Goal: Find specific page/section: Find specific page/section

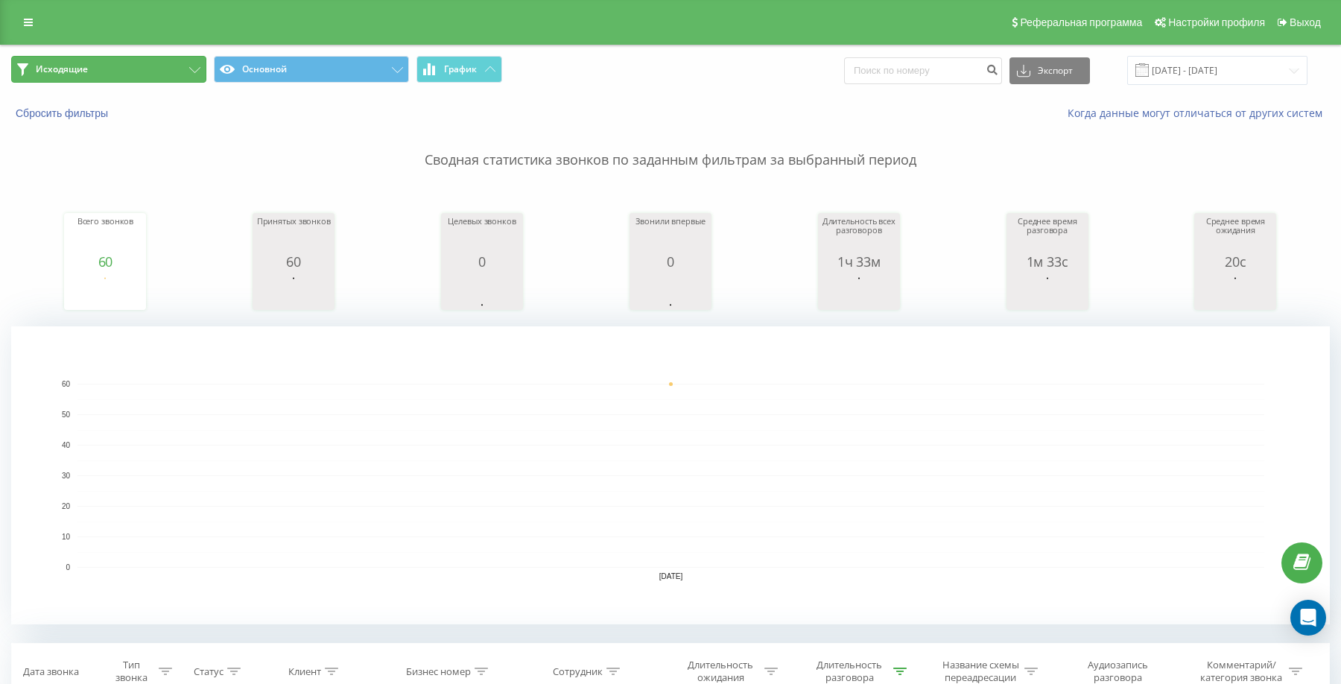
click at [121, 77] on button "Исходящие" at bounding box center [108, 69] width 195 height 27
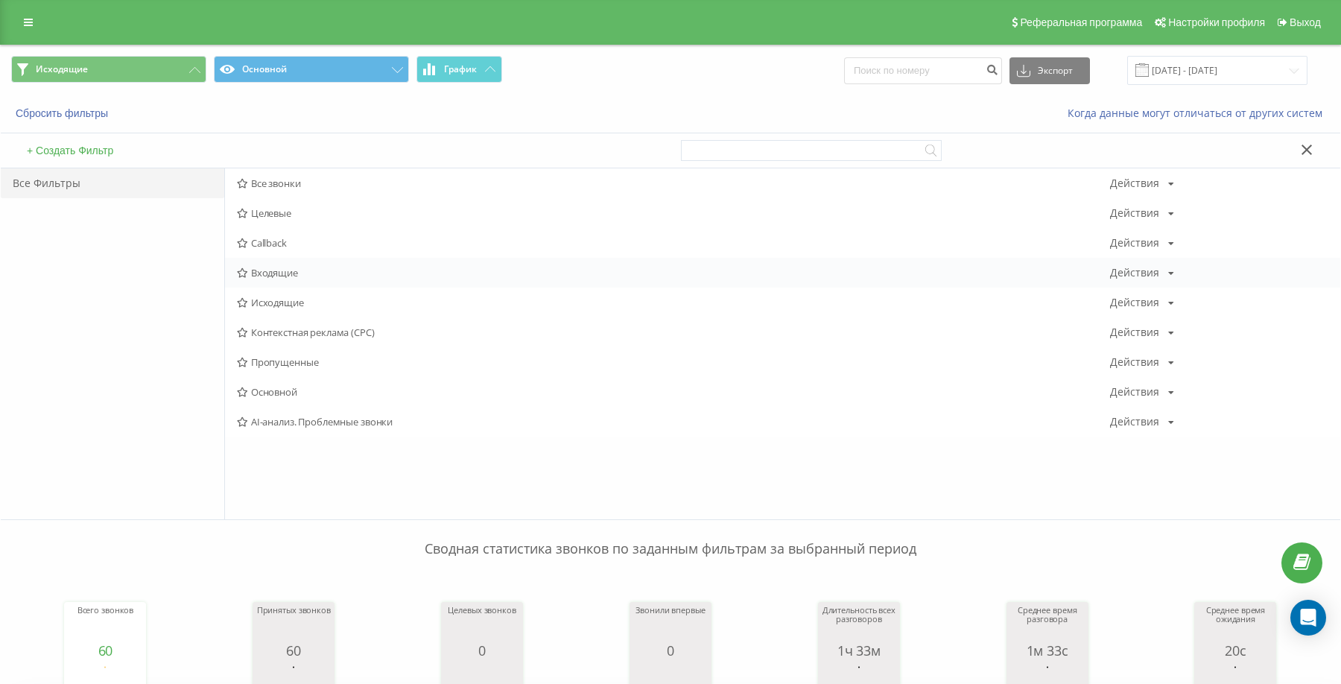
click at [290, 273] on span "Входящие" at bounding box center [673, 272] width 873 height 10
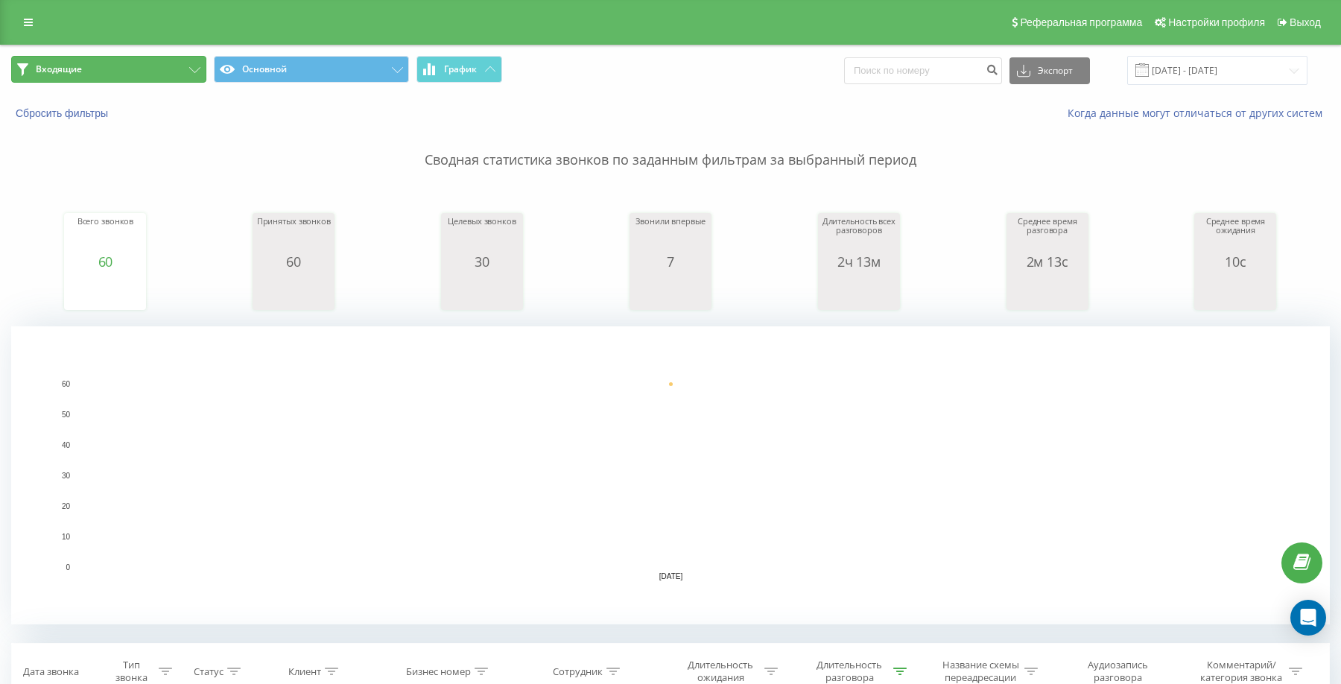
click at [105, 78] on button "Входящие" at bounding box center [108, 69] width 195 height 27
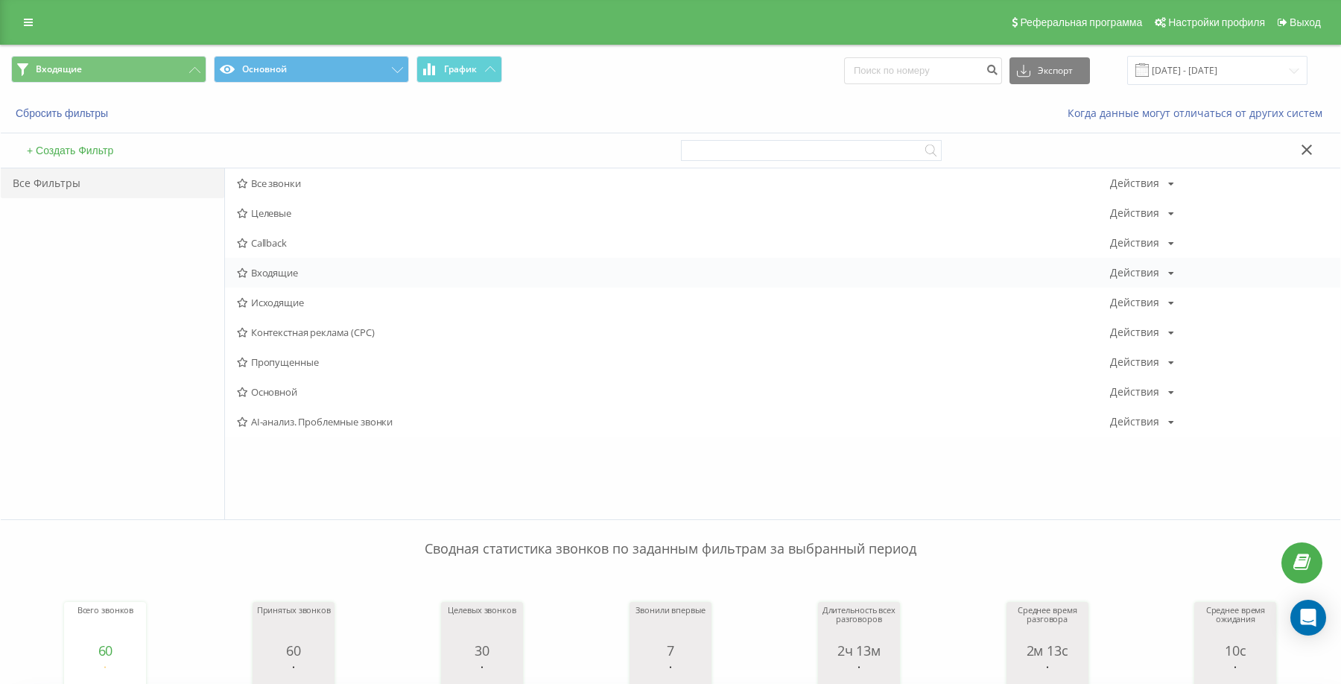
click at [288, 275] on span "Входящие" at bounding box center [673, 272] width 873 height 10
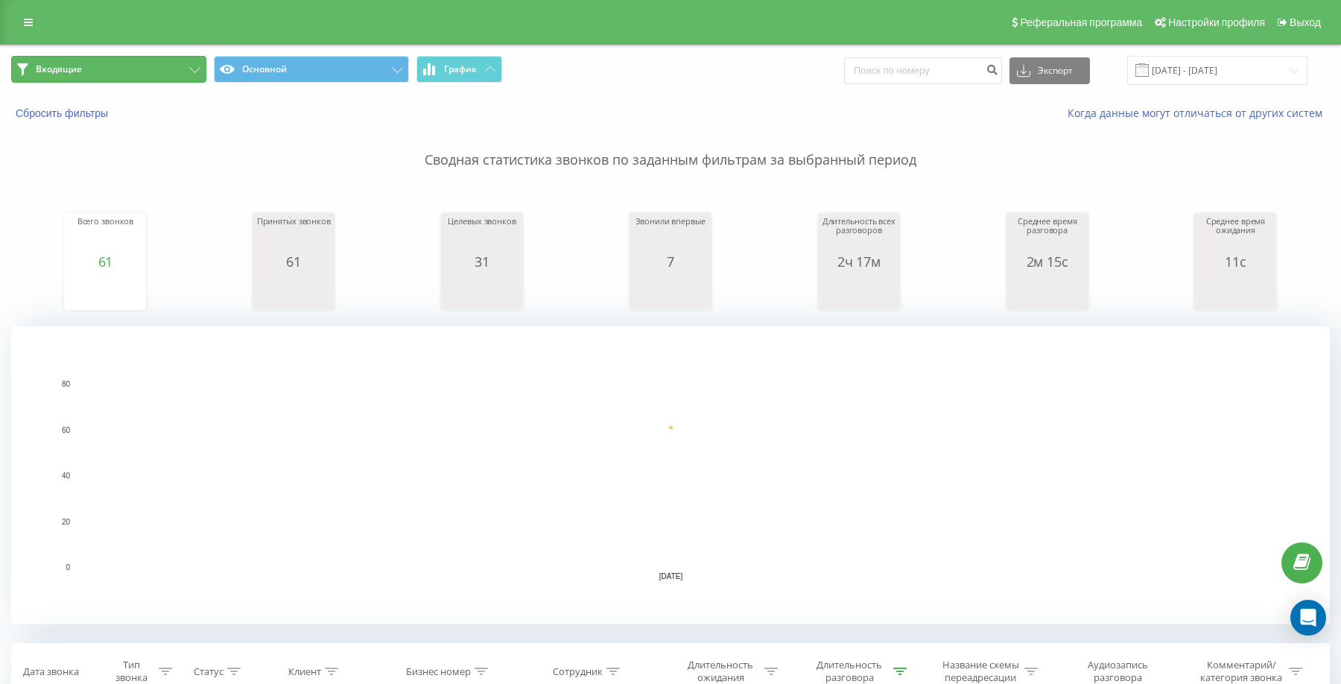
click at [190, 74] on button "Входящие" at bounding box center [108, 69] width 195 height 27
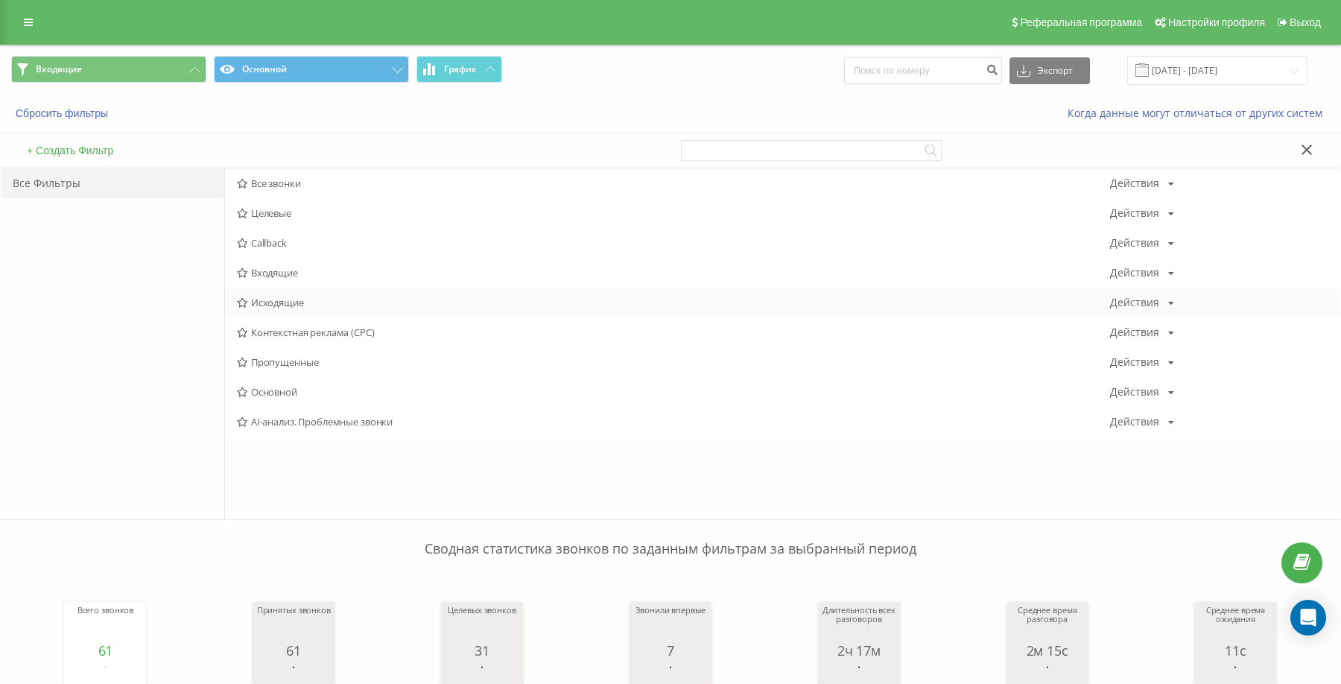
click at [285, 308] on span "Исходящие" at bounding box center [673, 302] width 873 height 10
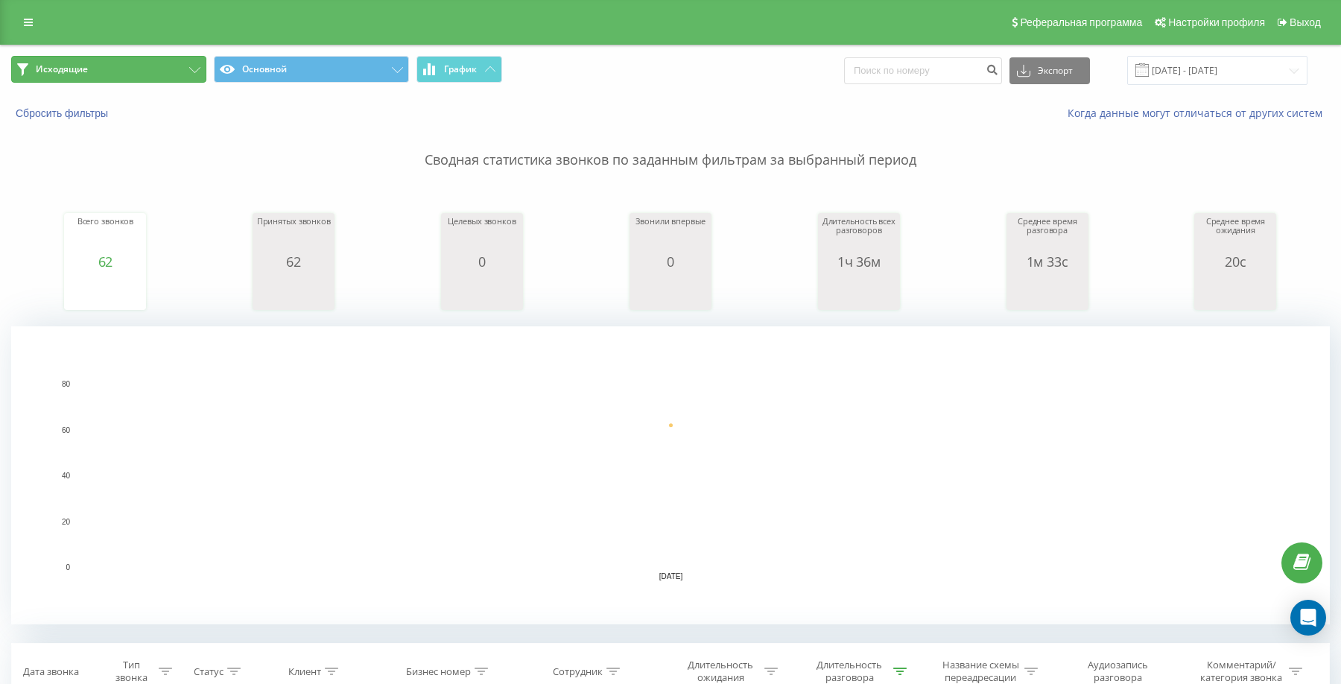
click at [151, 75] on button "Исходящие" at bounding box center [108, 69] width 195 height 27
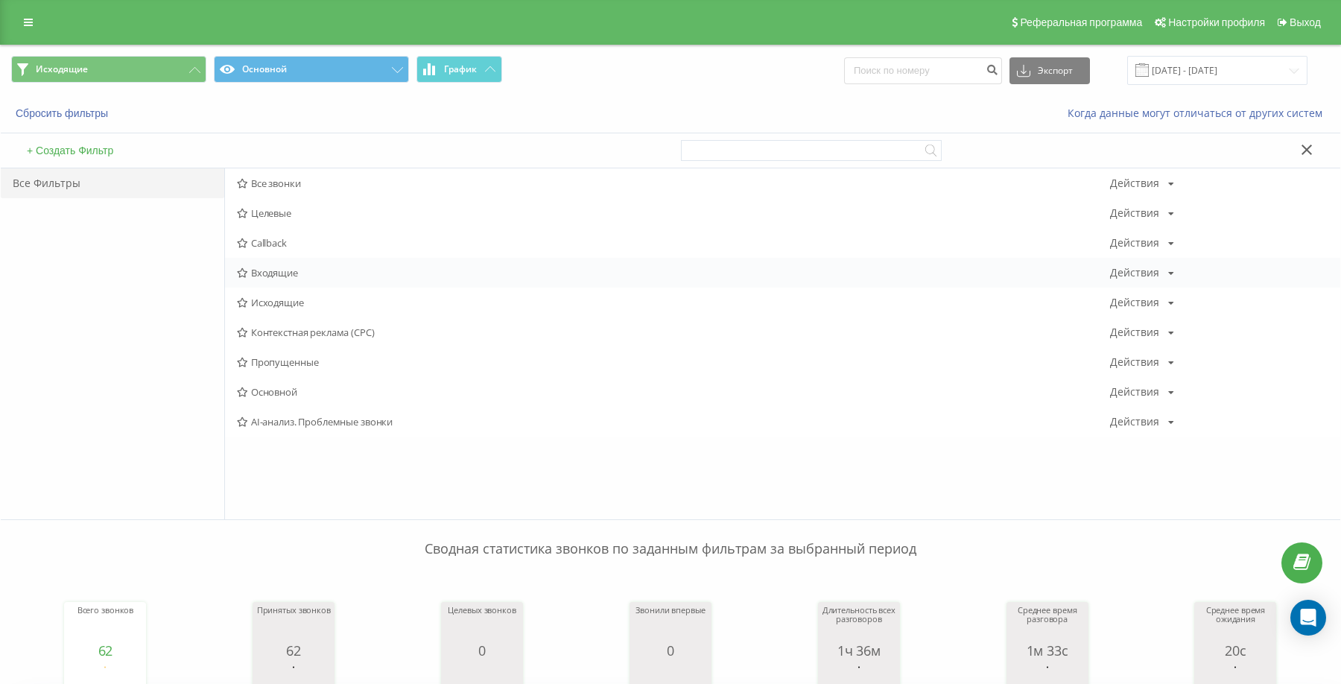
click at [260, 274] on span "Входящие" at bounding box center [673, 272] width 873 height 10
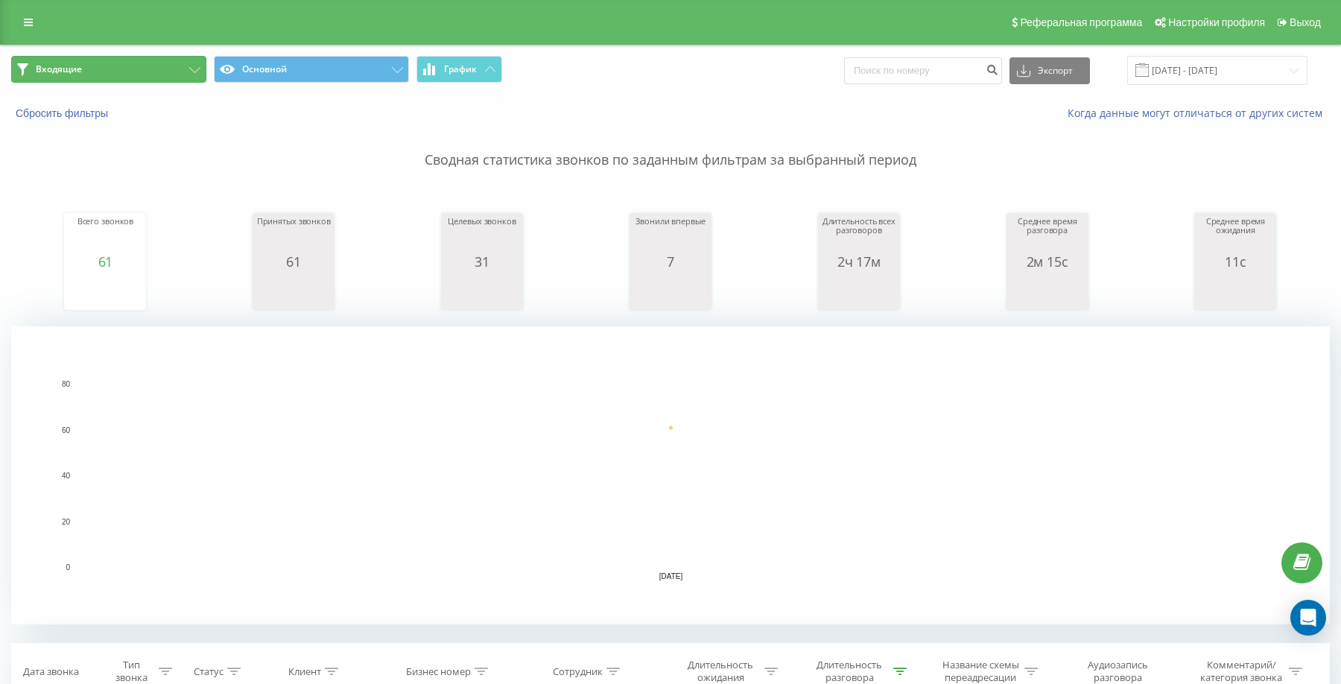
click at [146, 73] on button "Входящие" at bounding box center [108, 69] width 195 height 27
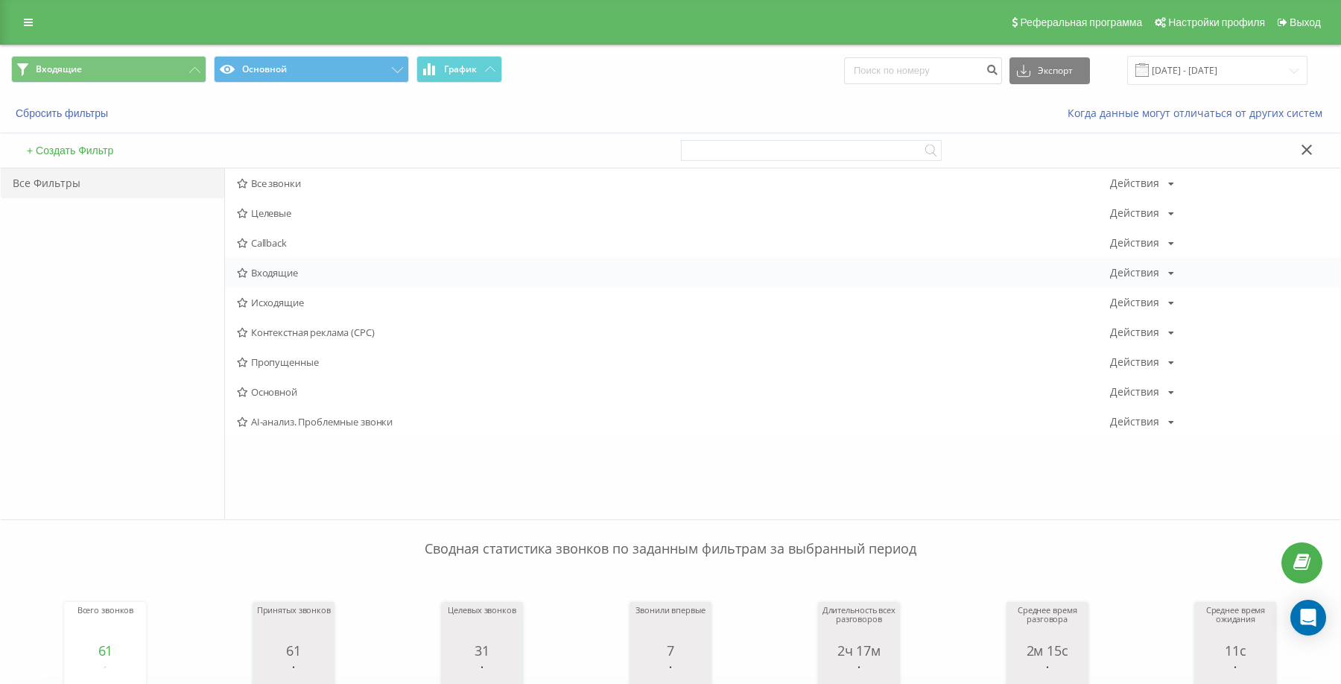
click at [276, 275] on span "Входящие" at bounding box center [673, 272] width 873 height 10
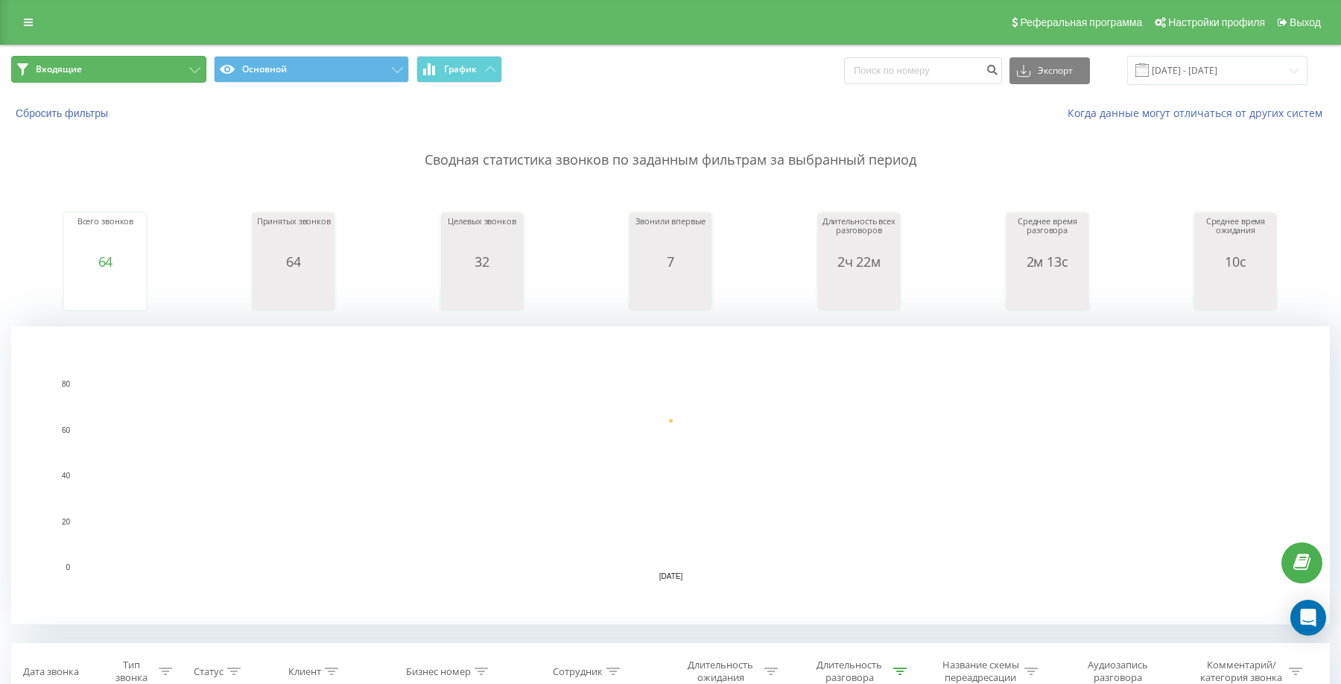
click at [98, 69] on button "Входящие" at bounding box center [108, 69] width 195 height 27
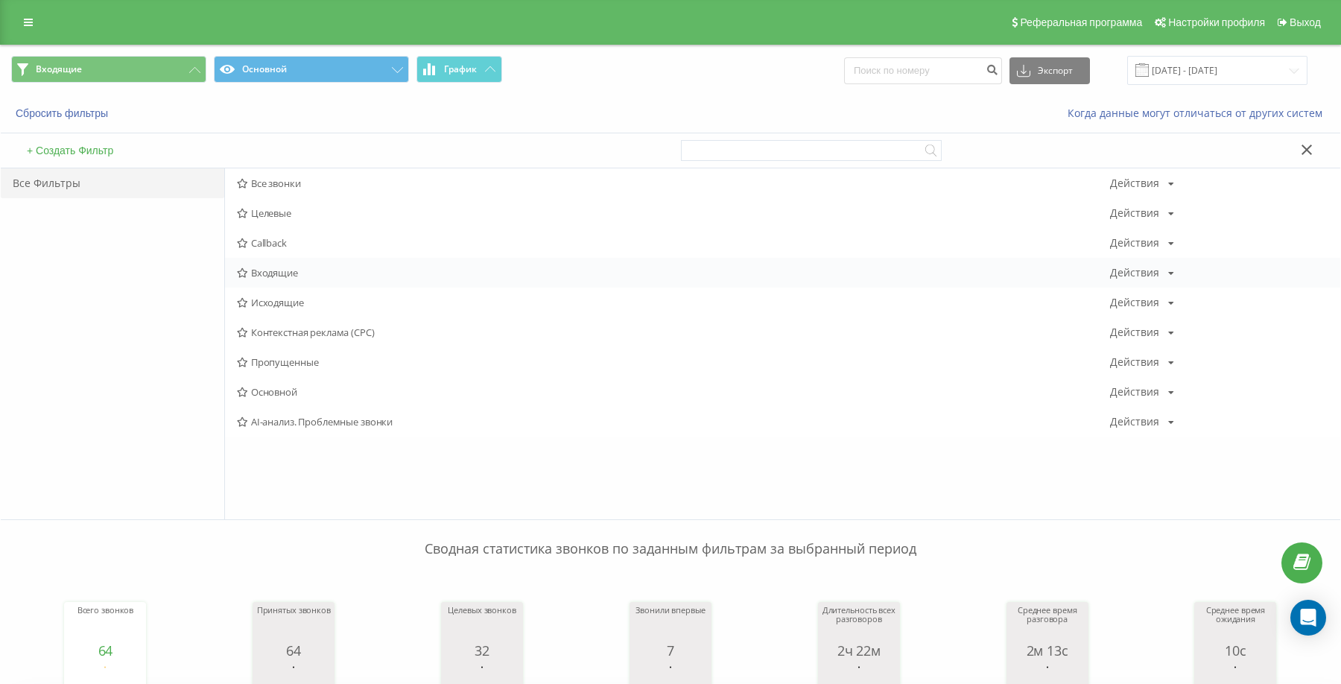
click at [267, 270] on span "Входящие" at bounding box center [673, 272] width 873 height 10
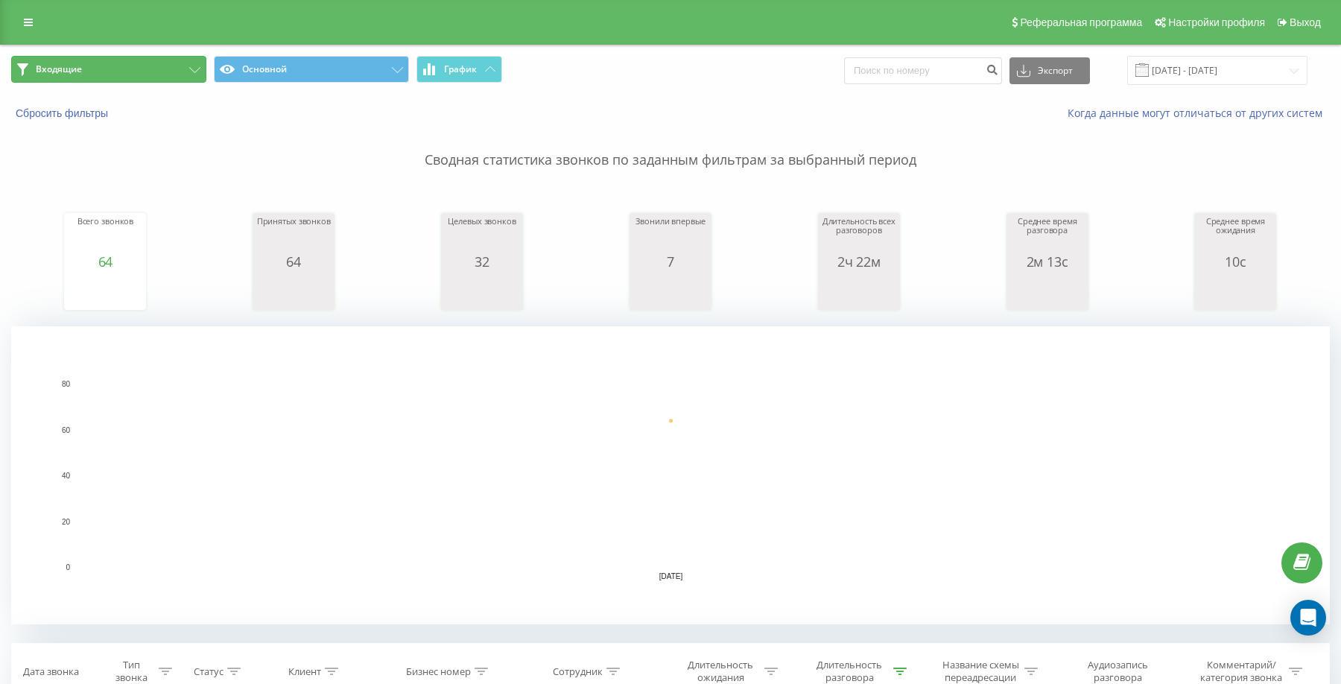
click at [153, 64] on button "Входящие" at bounding box center [108, 69] width 195 height 27
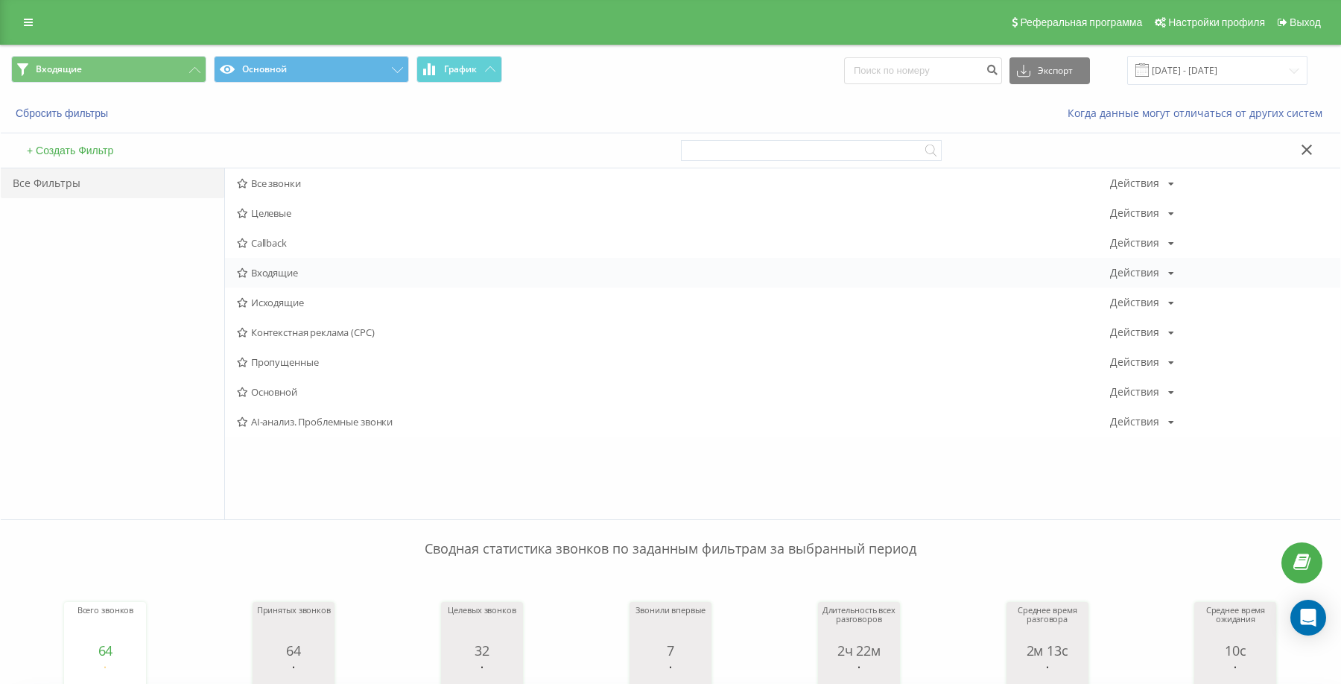
click at [260, 270] on span "Входящие" at bounding box center [673, 272] width 873 height 10
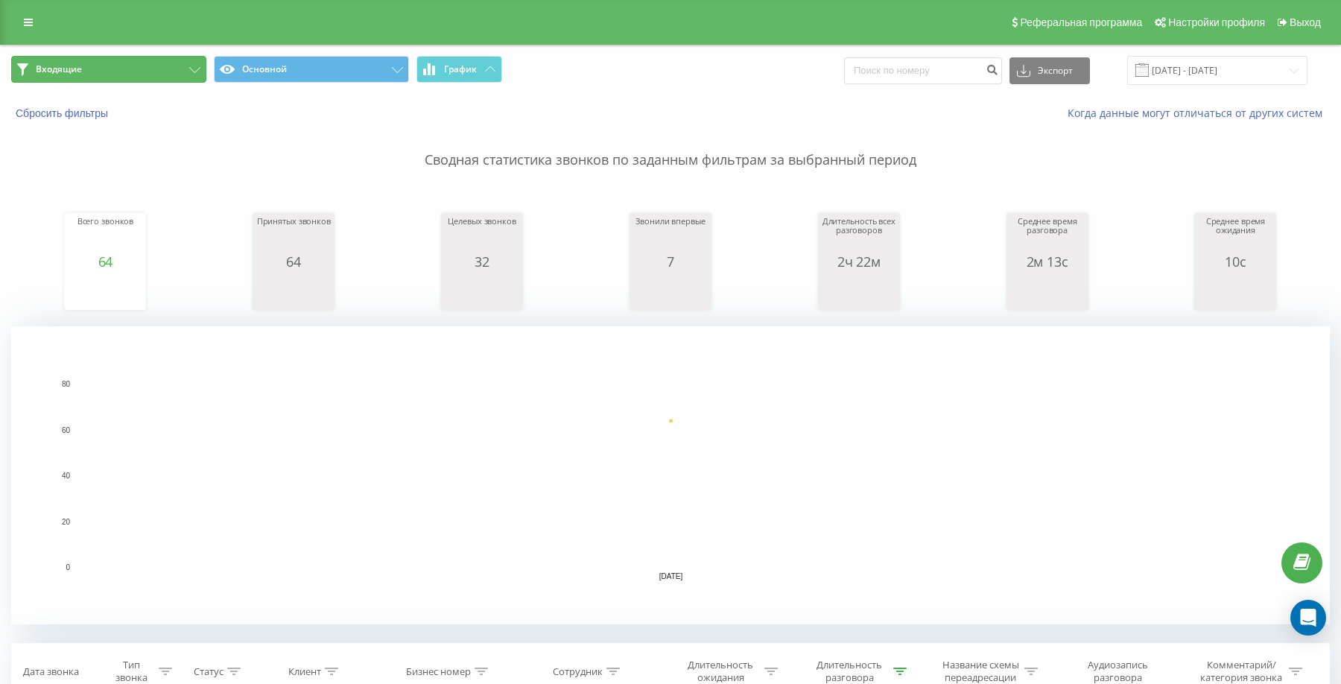
click at [99, 72] on button "Входящие" at bounding box center [108, 69] width 195 height 27
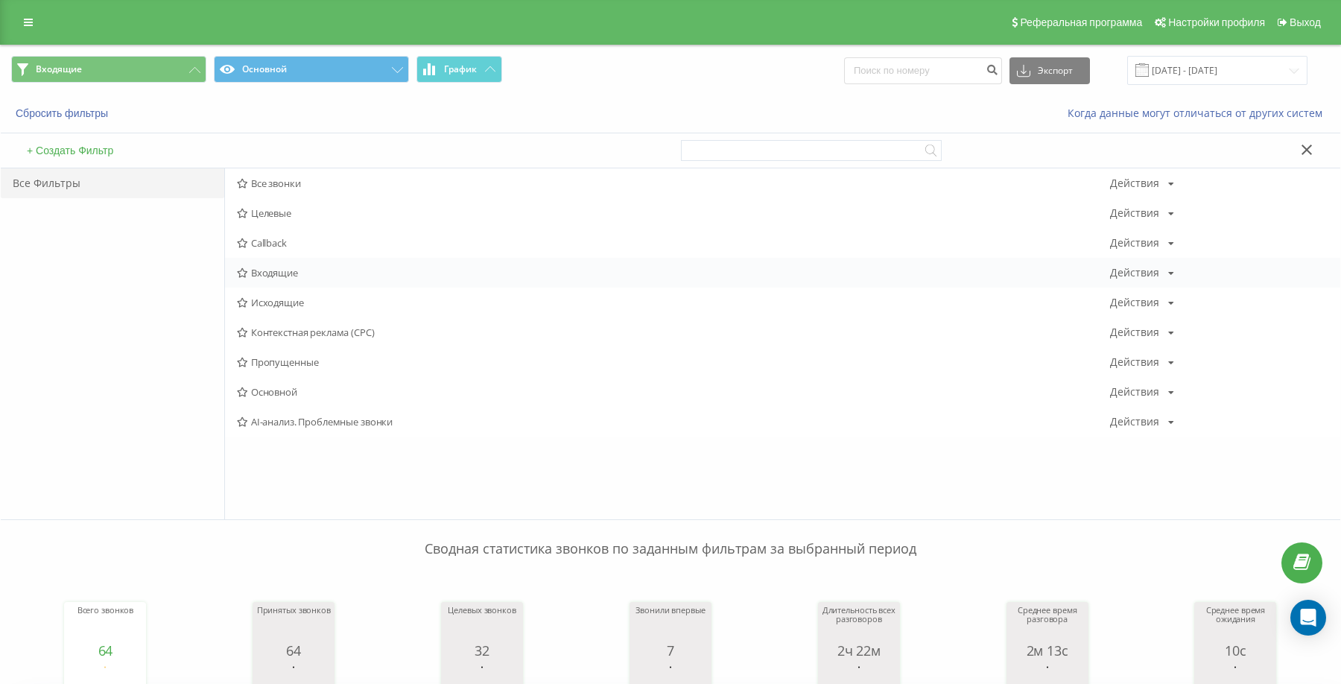
click at [280, 279] on div "Входящие Действия Редактировать Копировать Удалить По умолчанию Поделиться" at bounding box center [782, 273] width 1115 height 30
click at [276, 273] on span "Входящие" at bounding box center [673, 272] width 873 height 10
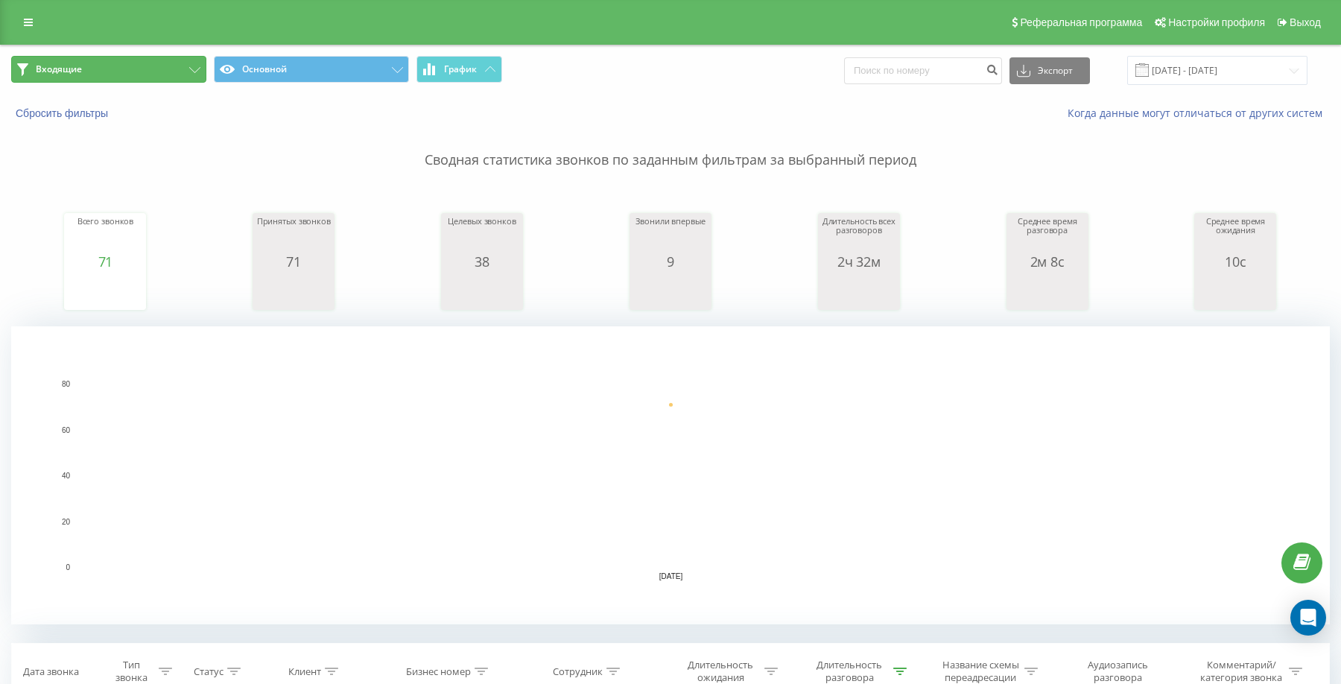
click at [106, 64] on button "Входящие" at bounding box center [108, 69] width 195 height 27
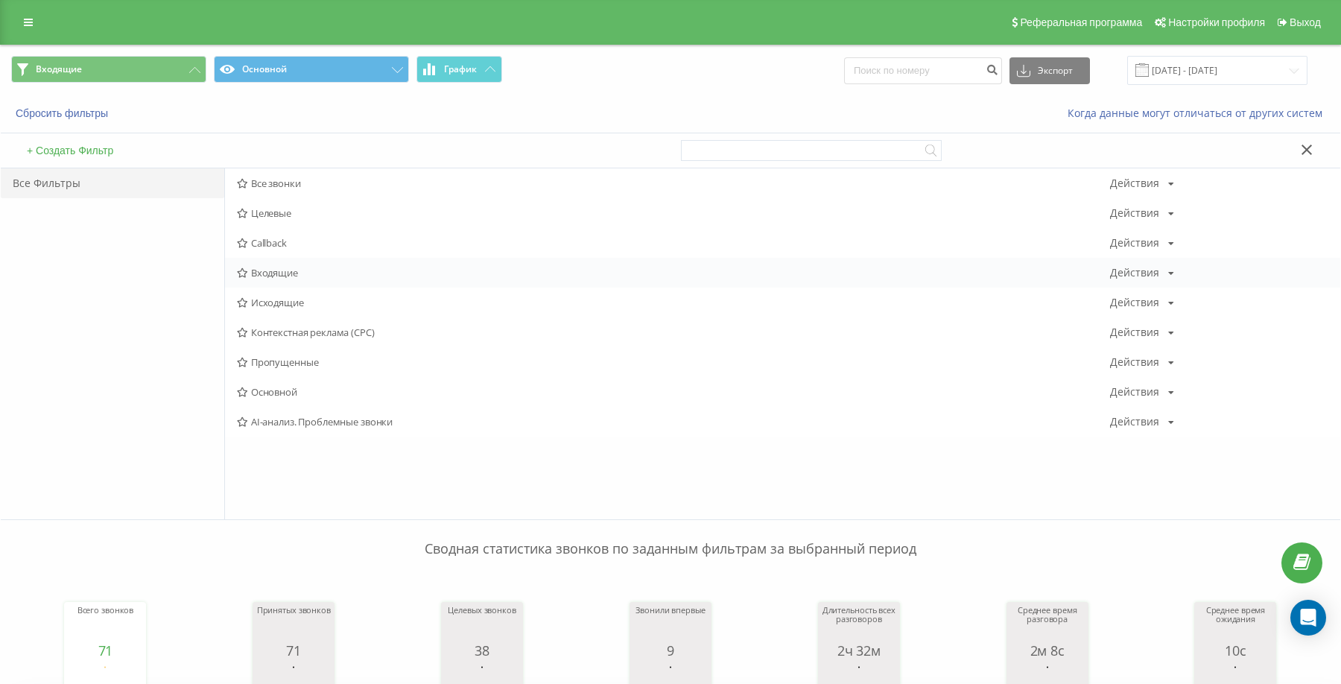
click at [259, 270] on span "Входящие" at bounding box center [673, 272] width 873 height 10
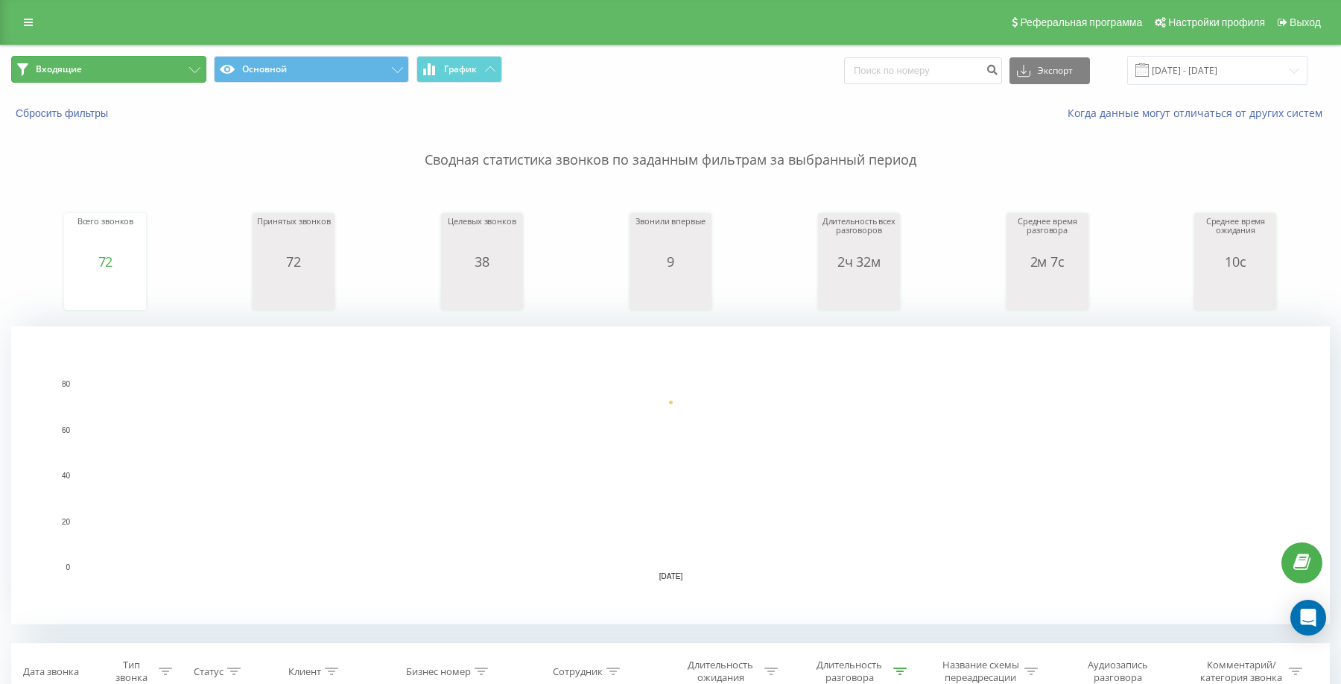
click at [159, 70] on button "Входящие" at bounding box center [108, 69] width 195 height 27
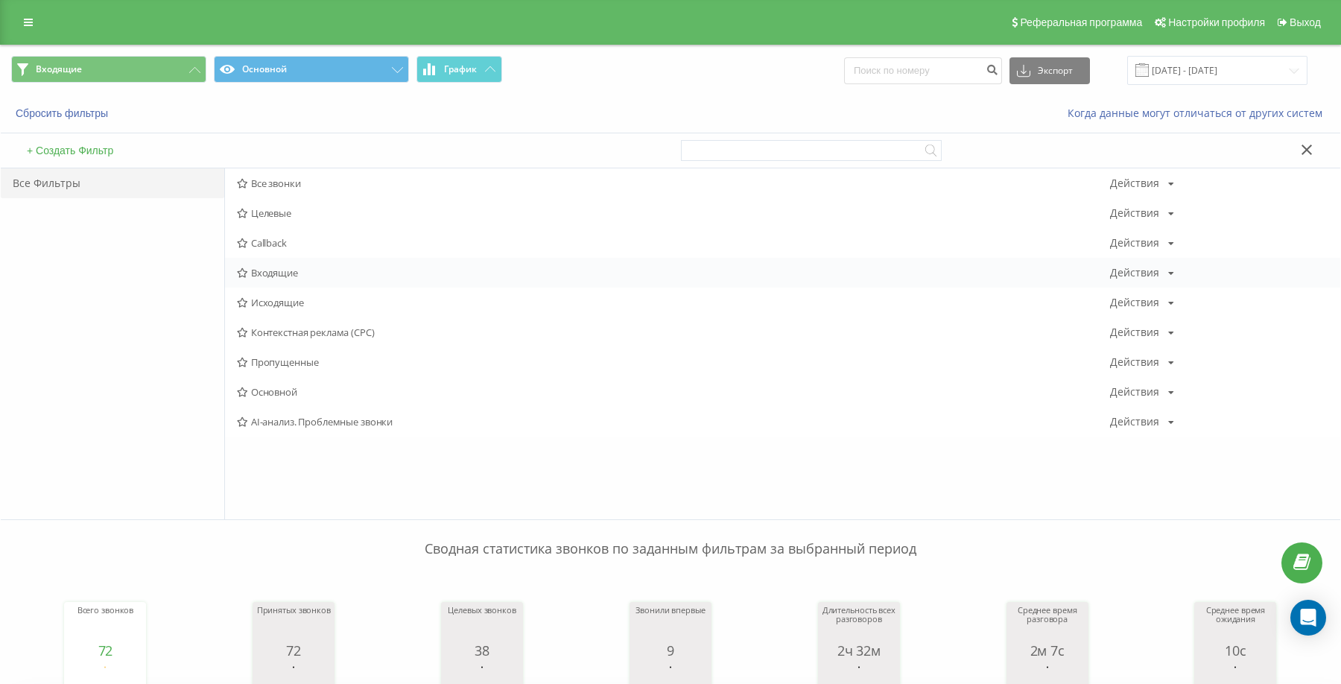
click at [266, 264] on div "Входящие Действия Редактировать Копировать Удалить По умолчанию Поделиться" at bounding box center [782, 273] width 1115 height 30
click at [290, 267] on span "Входящие" at bounding box center [673, 272] width 873 height 10
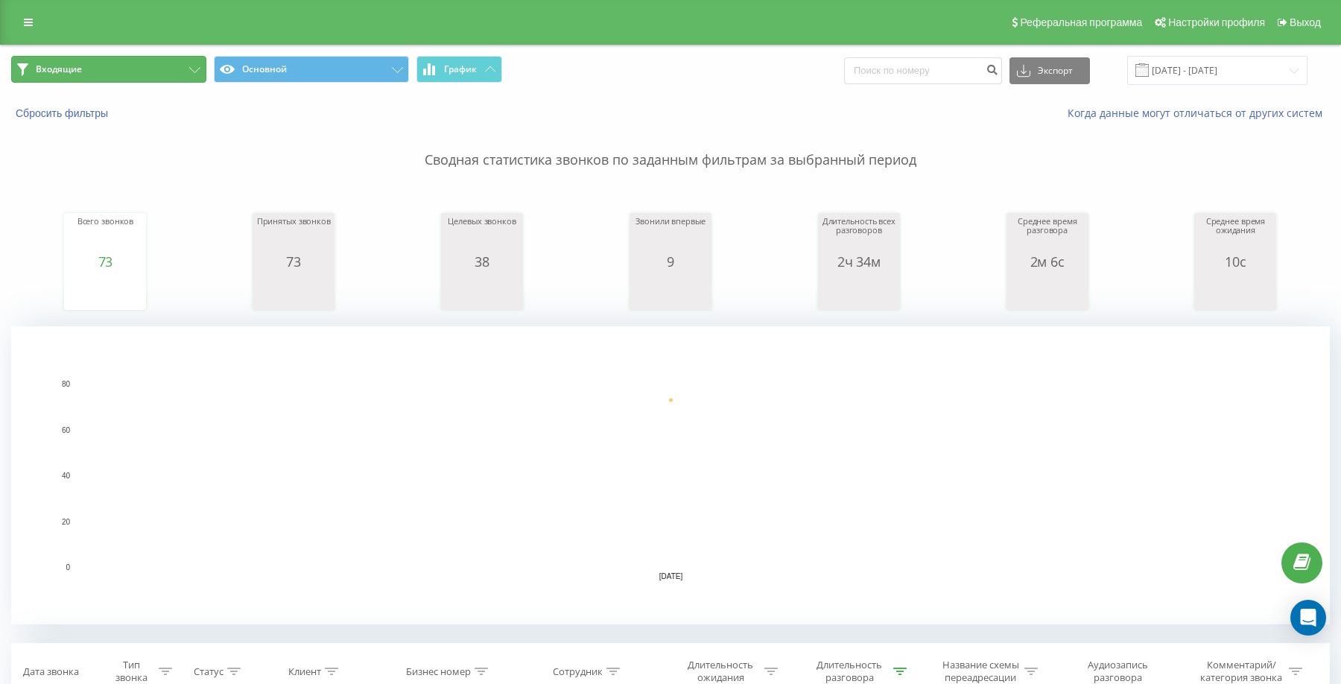
click at [165, 68] on button "Входящие" at bounding box center [108, 69] width 195 height 27
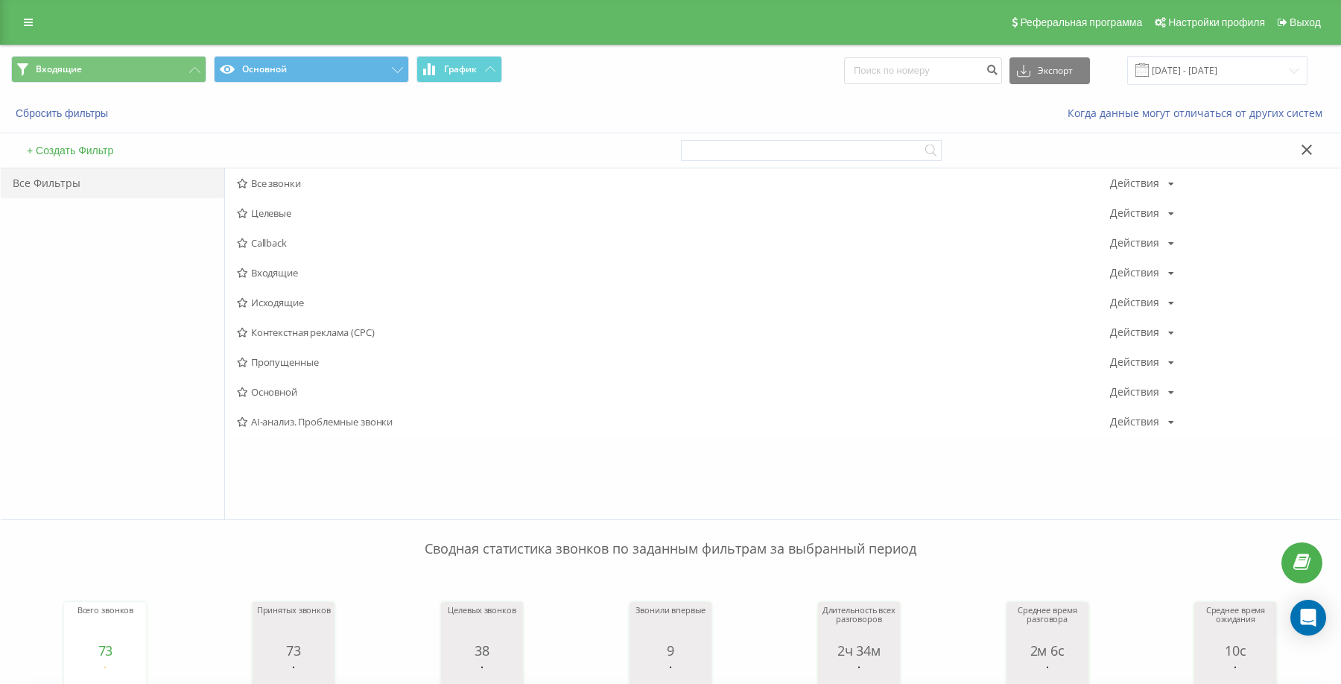
drag, startPoint x: 284, startPoint y: 273, endPoint x: 285, endPoint y: 323, distance: 49.9
click at [285, 273] on span "Входящие" at bounding box center [673, 272] width 873 height 10
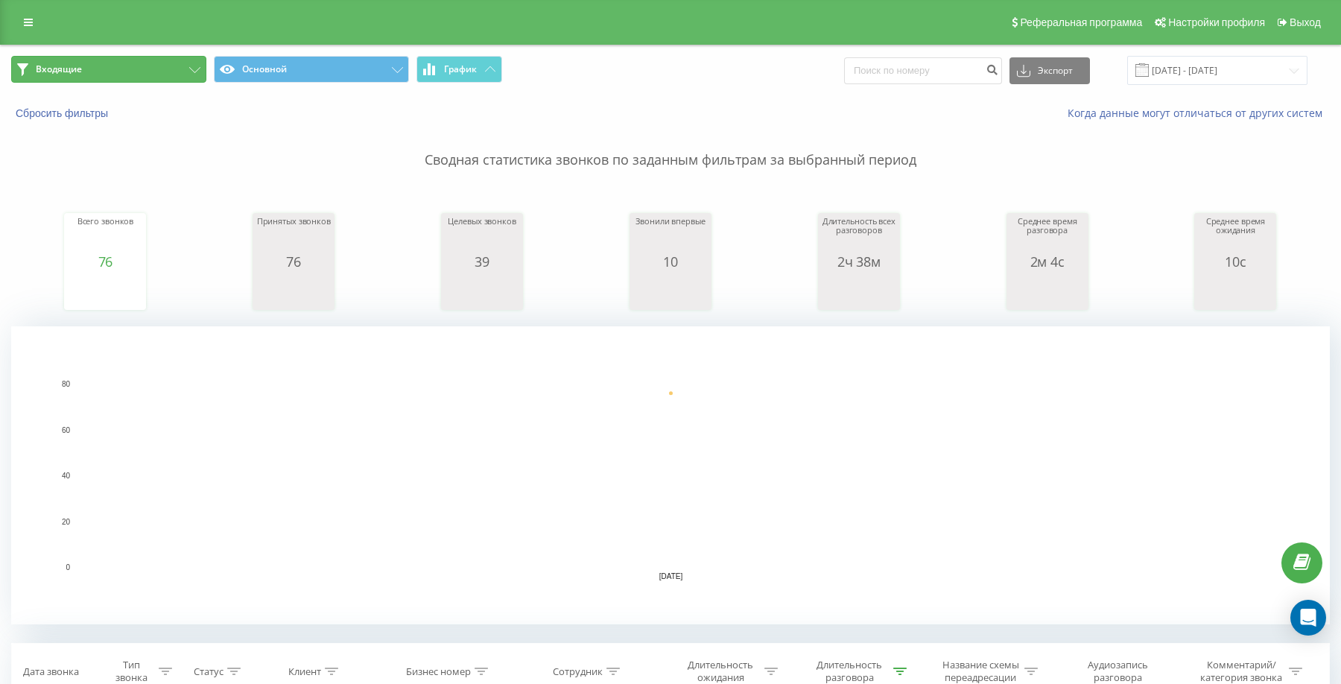
click at [174, 79] on button "Входящие" at bounding box center [108, 69] width 195 height 27
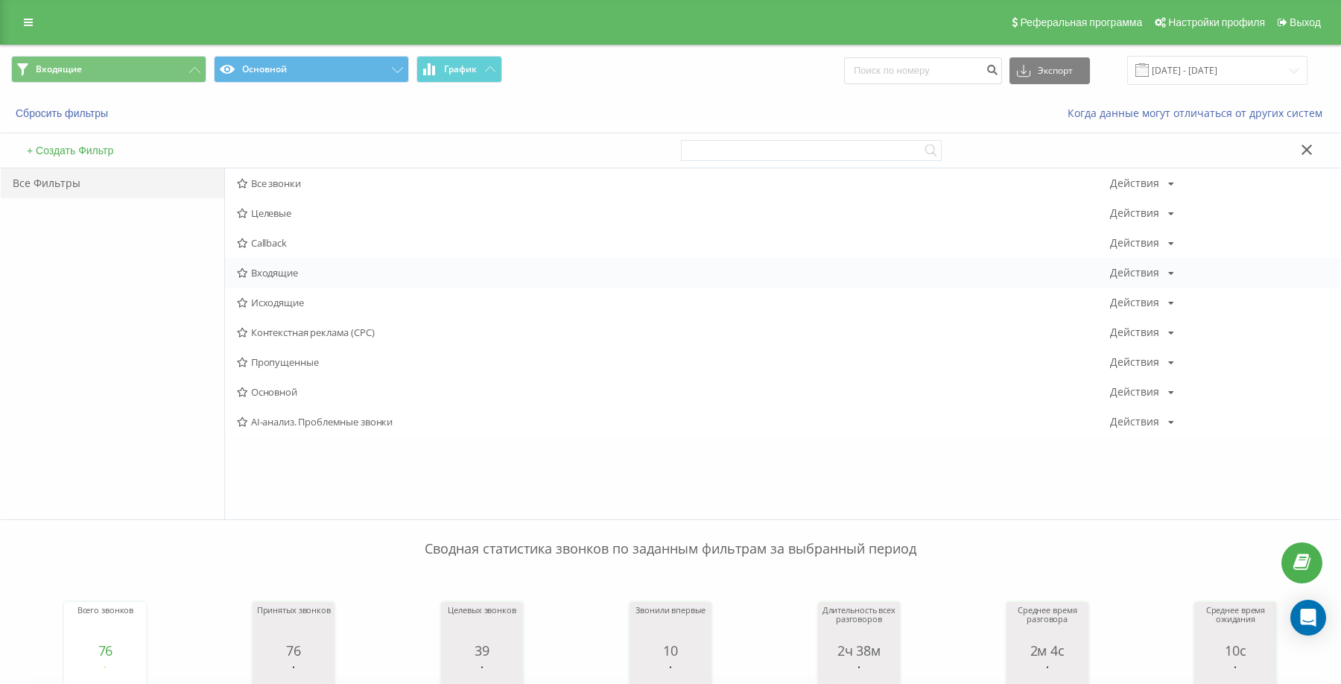
click at [263, 270] on span "Входящие" at bounding box center [673, 272] width 873 height 10
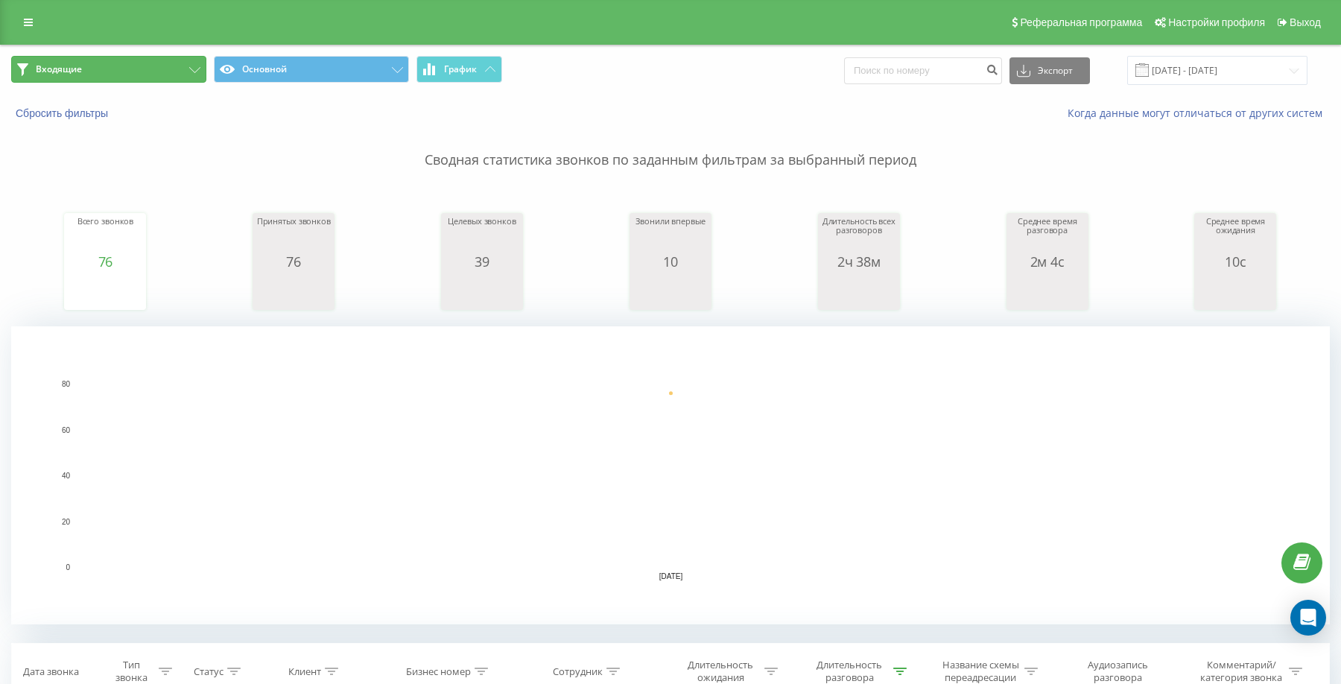
click at [156, 70] on button "Входящие" at bounding box center [108, 69] width 195 height 27
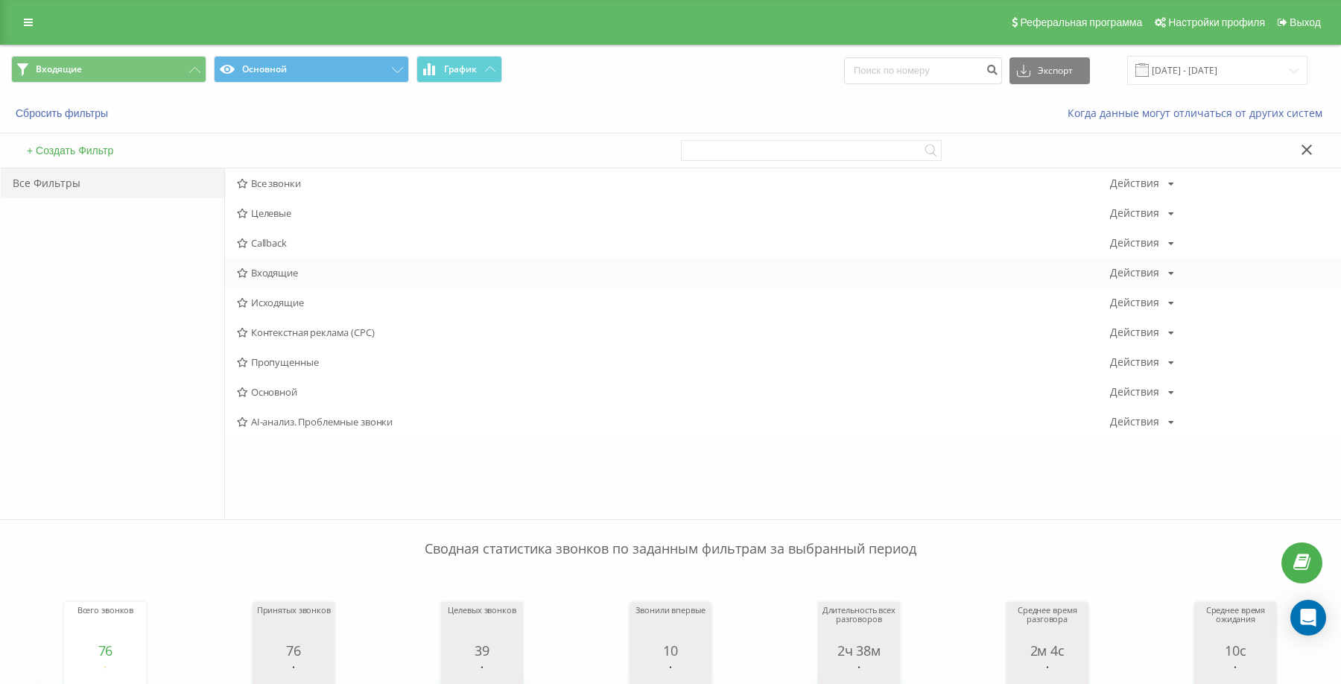
click at [263, 276] on span "Входящие" at bounding box center [673, 272] width 873 height 10
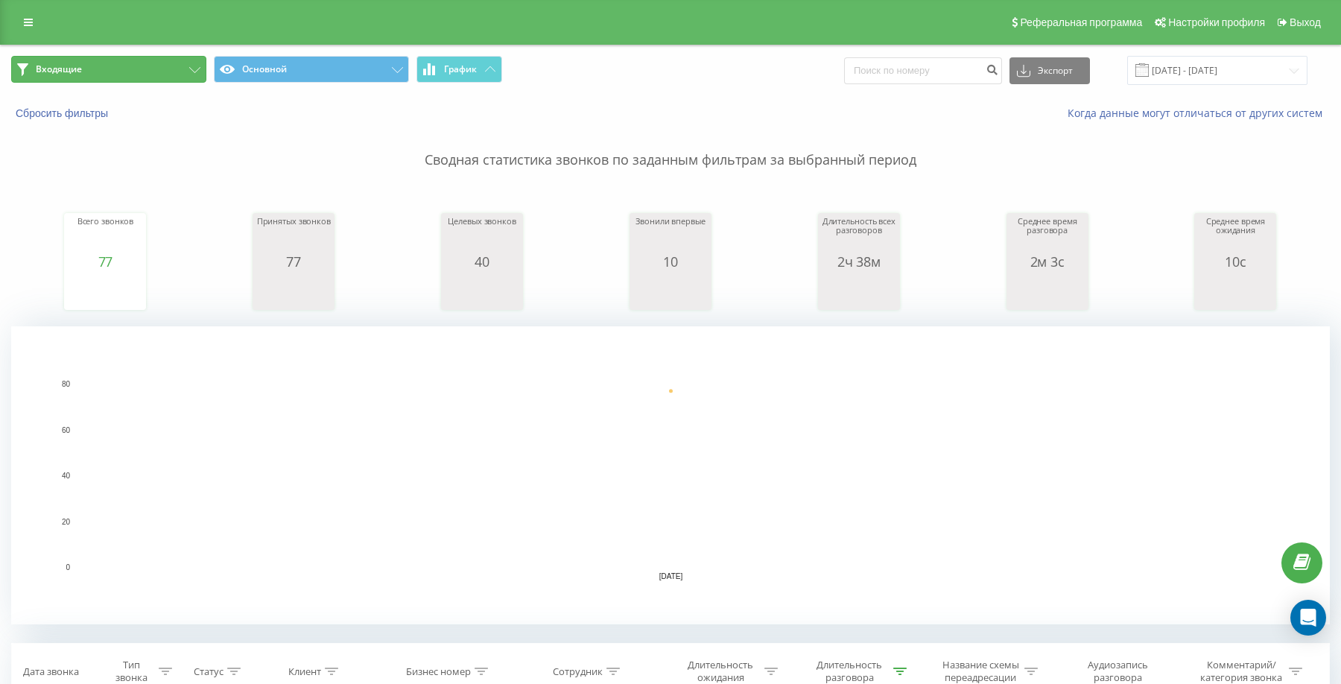
click at [155, 63] on button "Входящие" at bounding box center [108, 69] width 195 height 27
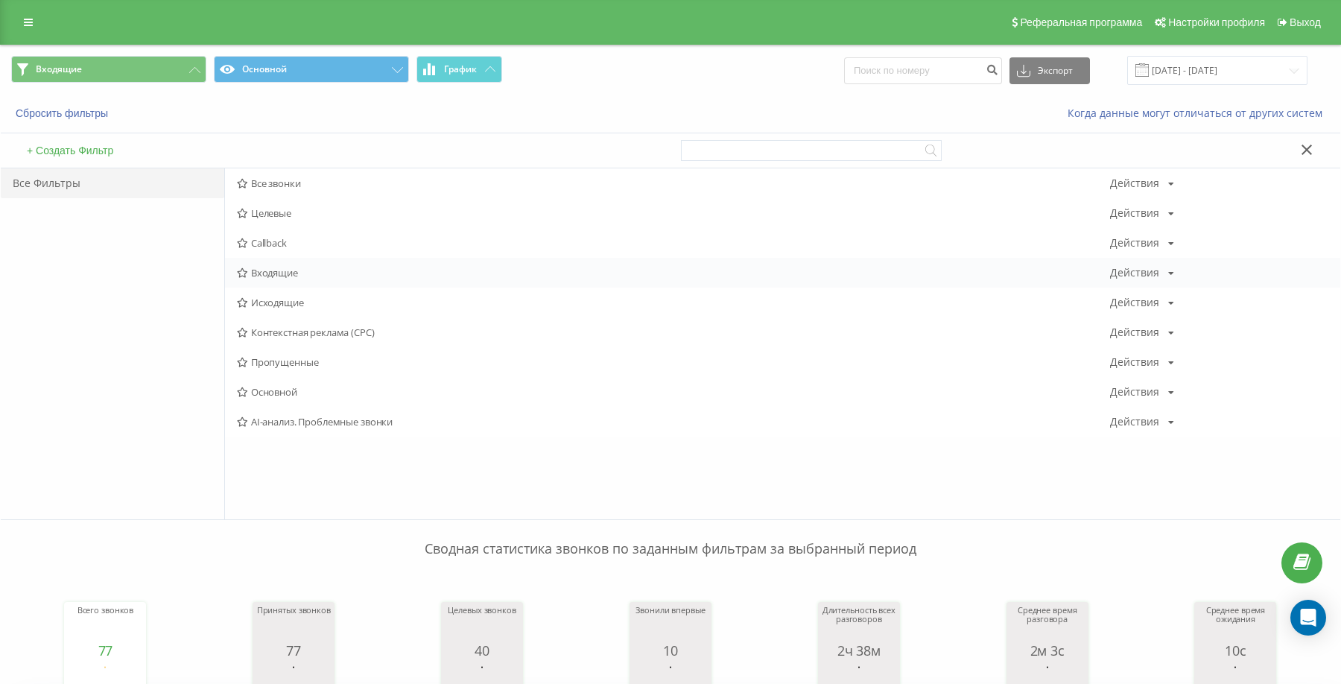
click at [288, 275] on span "Входящие" at bounding box center [673, 272] width 873 height 10
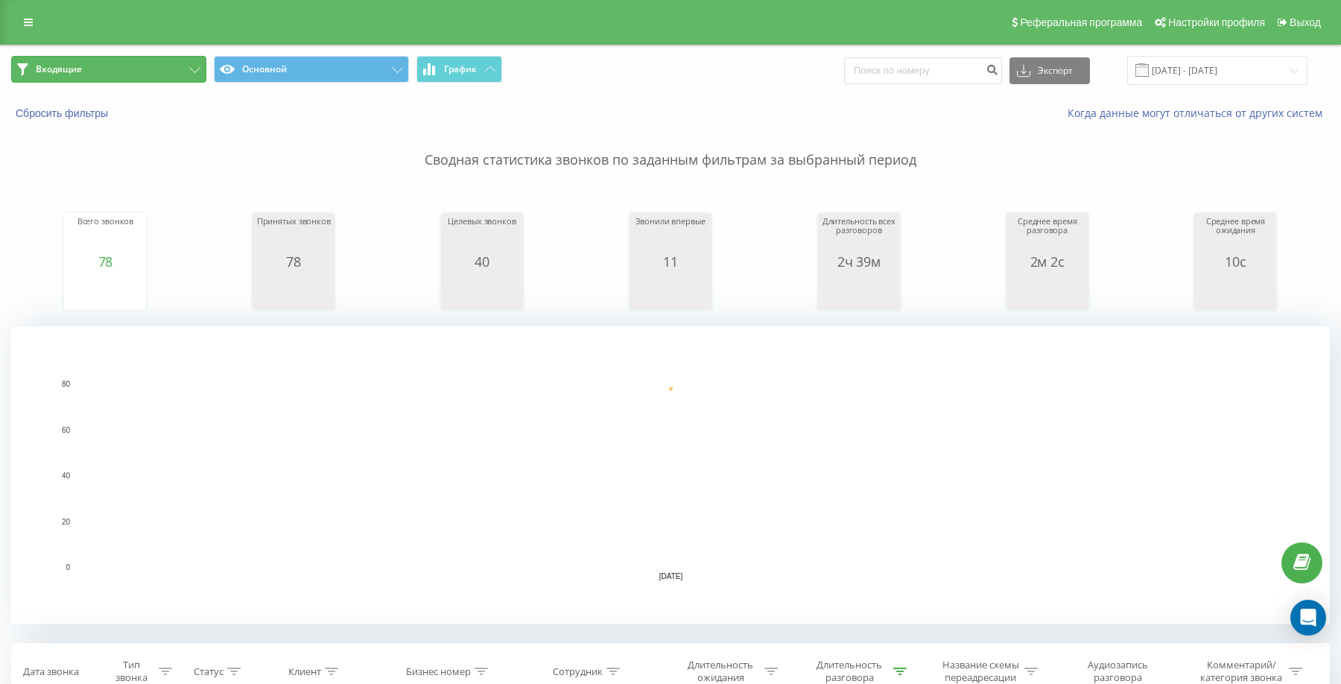
click at [160, 67] on button "Входящие" at bounding box center [108, 69] width 195 height 27
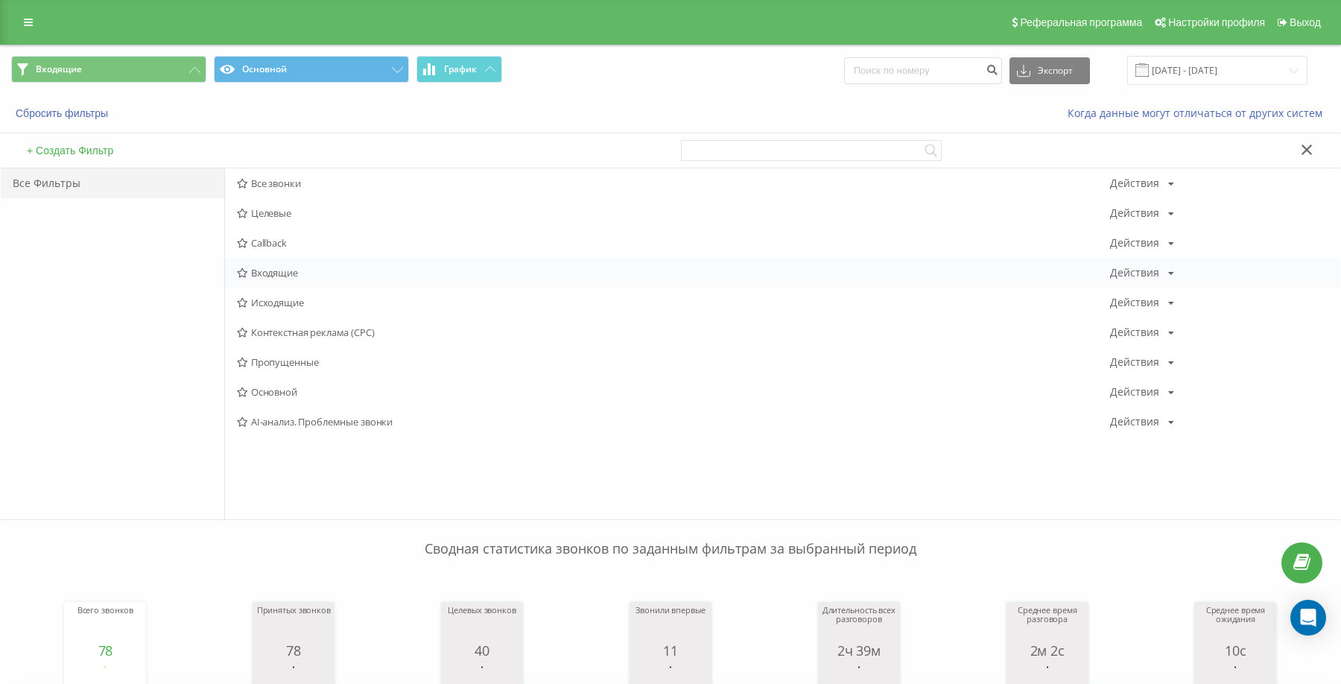
click at [280, 269] on span "Входящие" at bounding box center [673, 272] width 873 height 10
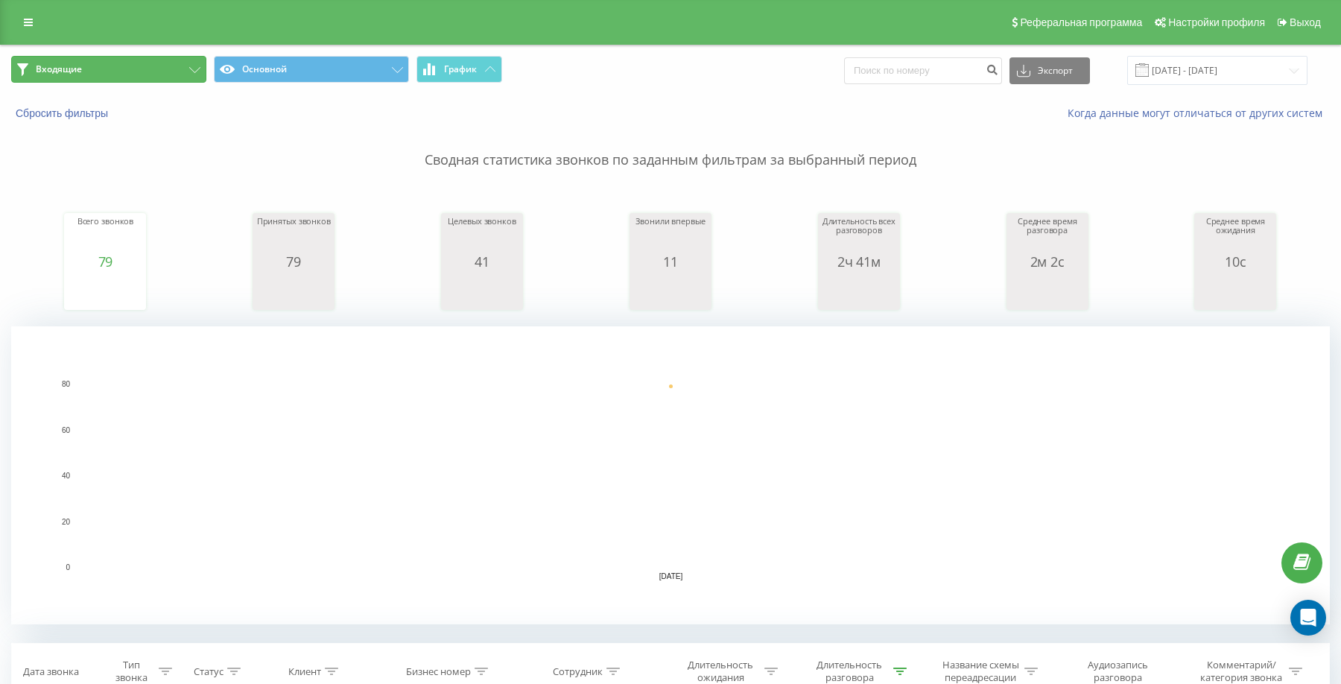
click at [95, 75] on button "Входящие" at bounding box center [108, 69] width 195 height 27
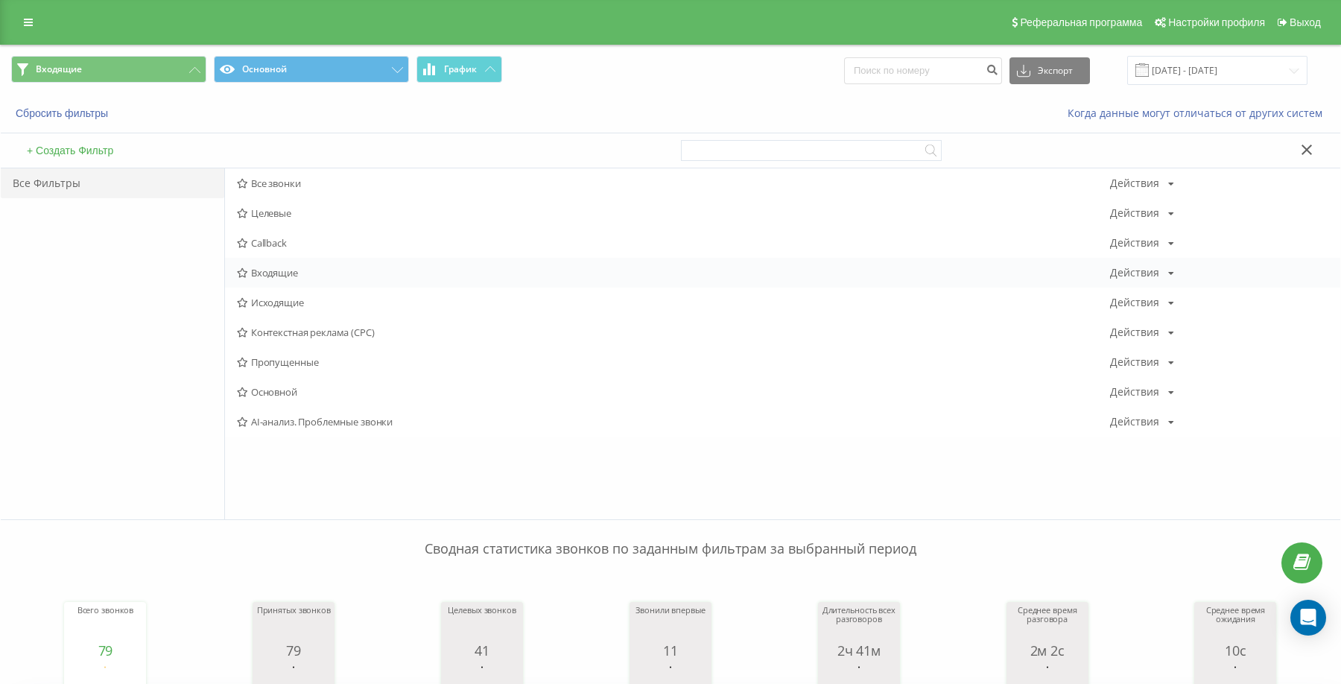
click at [267, 276] on span "Входящие" at bounding box center [673, 272] width 873 height 10
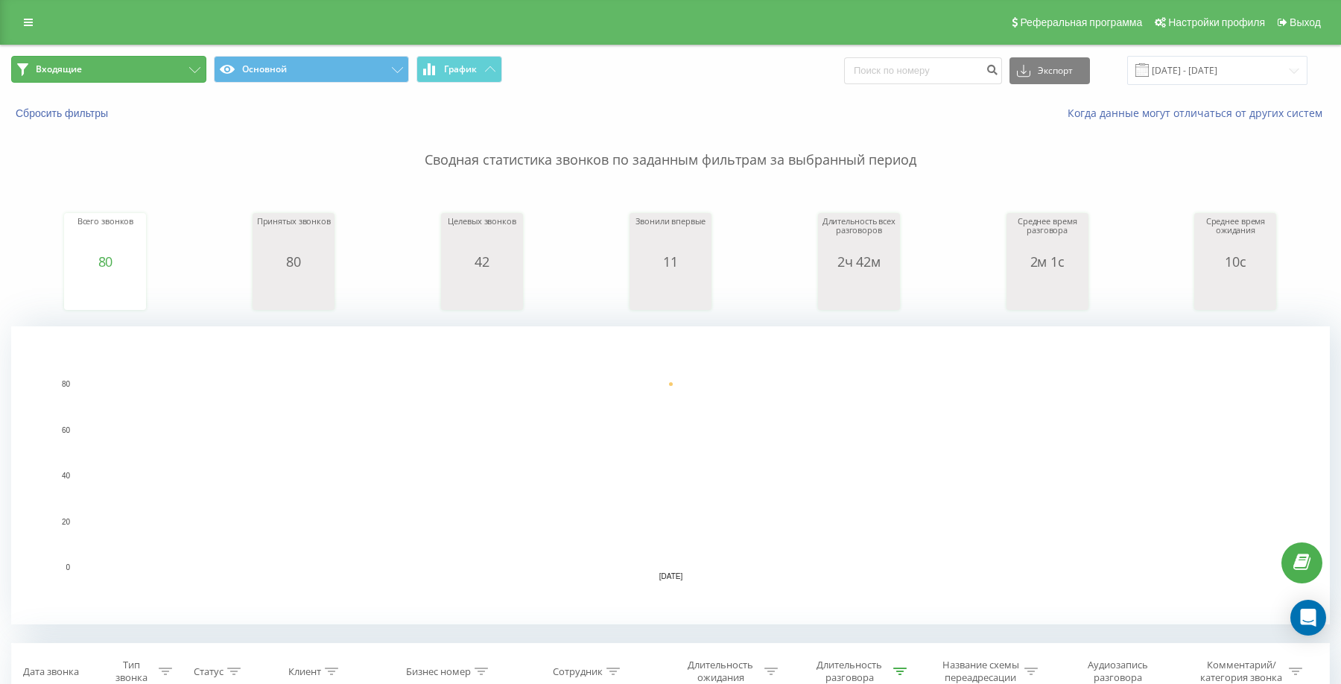
click at [131, 77] on button "Входящие" at bounding box center [108, 69] width 195 height 27
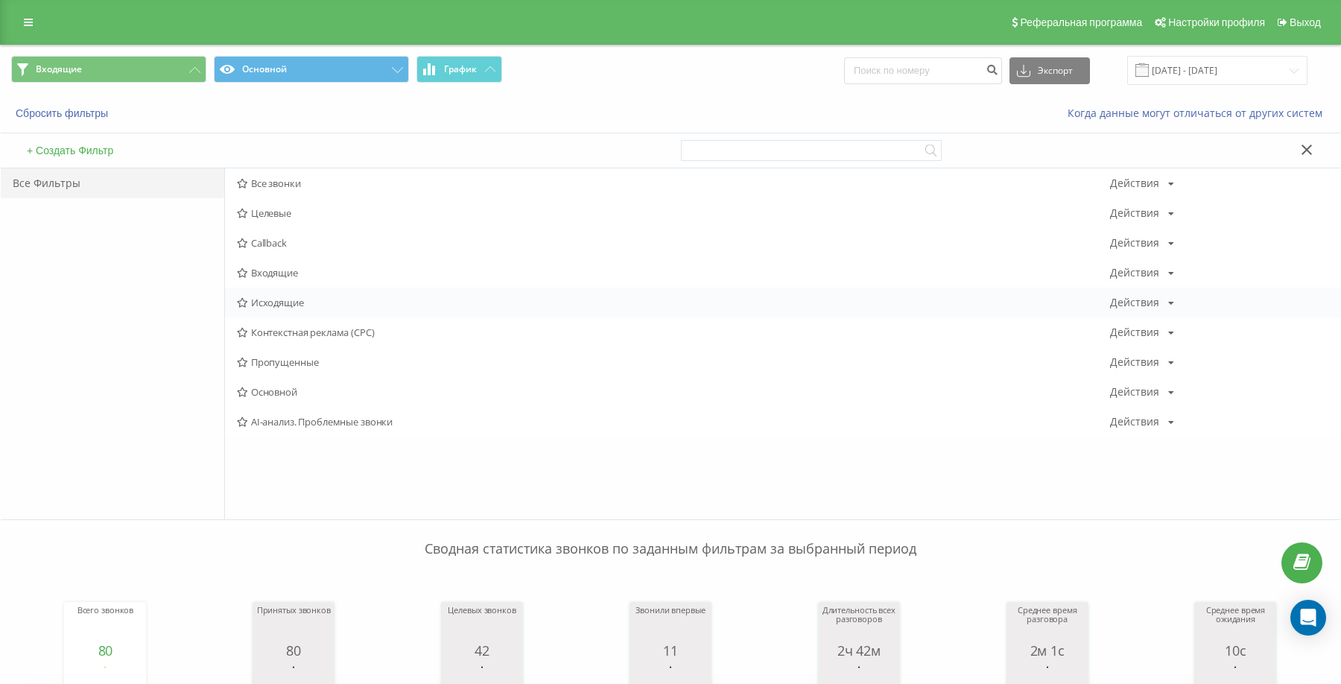
click at [302, 311] on div "Исходящие Действия Редактировать Копировать Удалить По умолчанию Поделиться" at bounding box center [782, 303] width 1115 height 30
click at [294, 305] on span "Исходящие" at bounding box center [673, 302] width 873 height 10
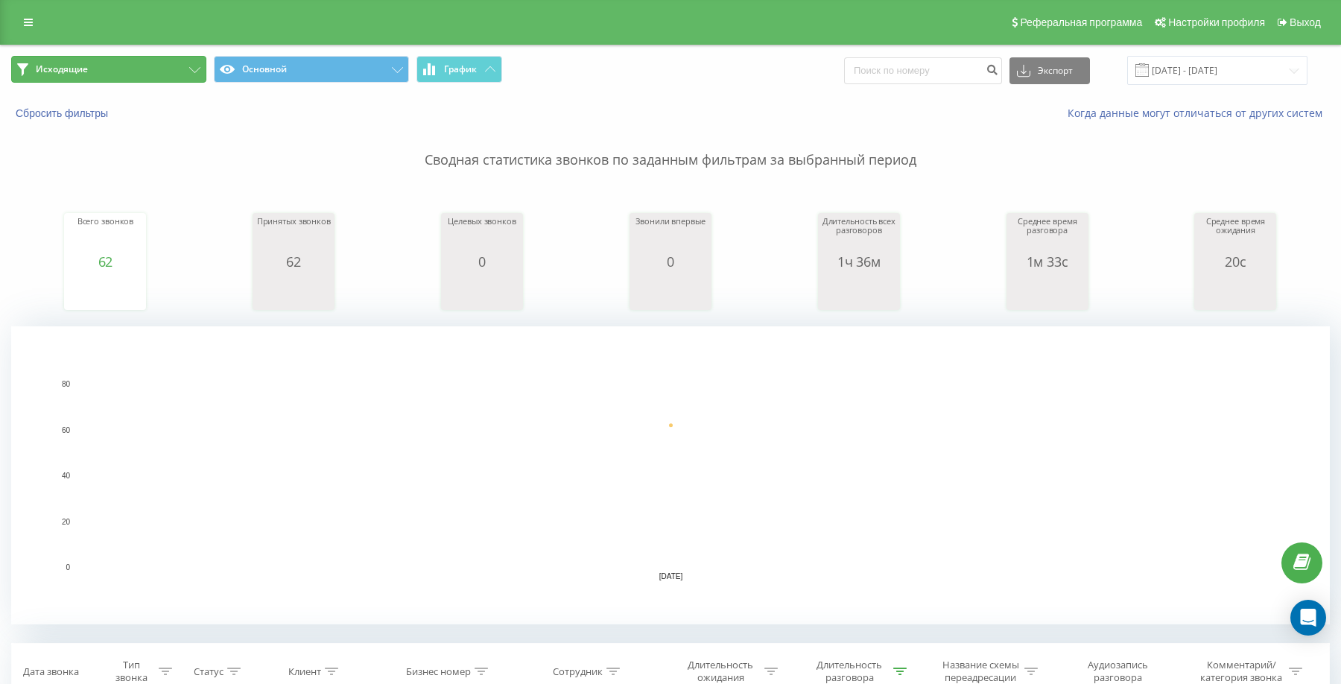
click at [141, 66] on button "Исходящие" at bounding box center [108, 69] width 195 height 27
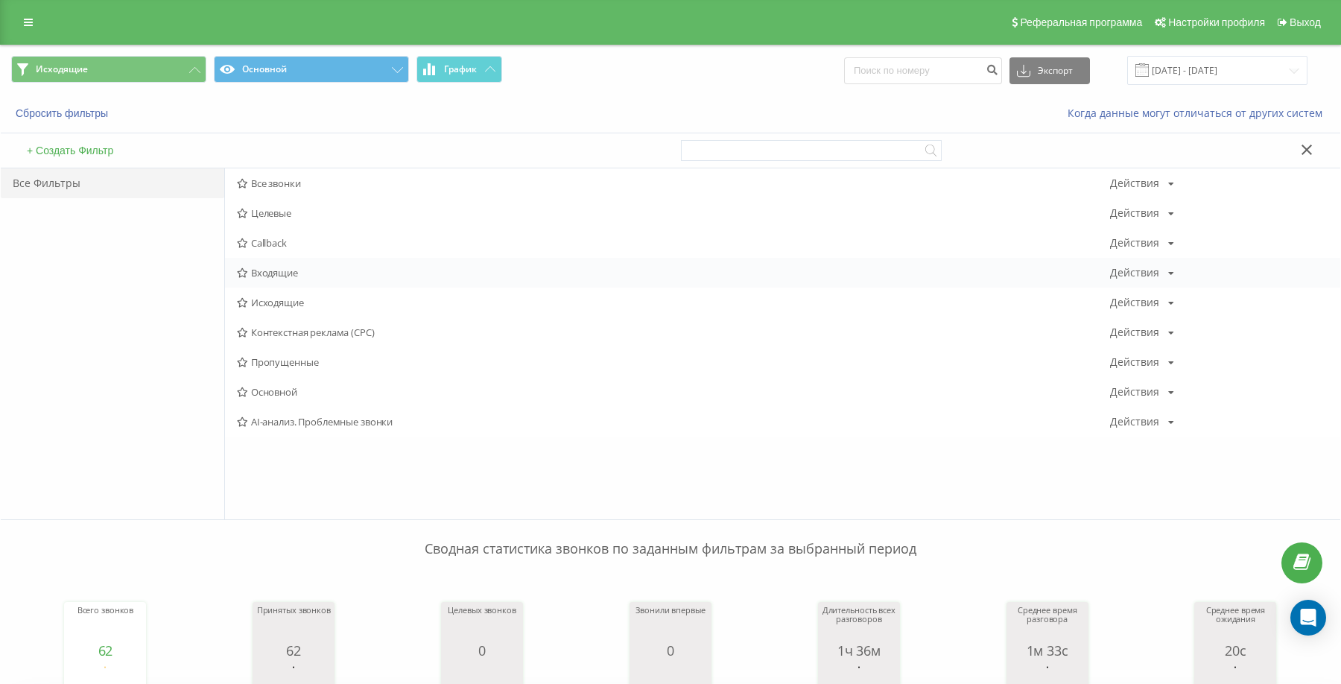
click at [277, 269] on span "Входящие" at bounding box center [673, 272] width 873 height 10
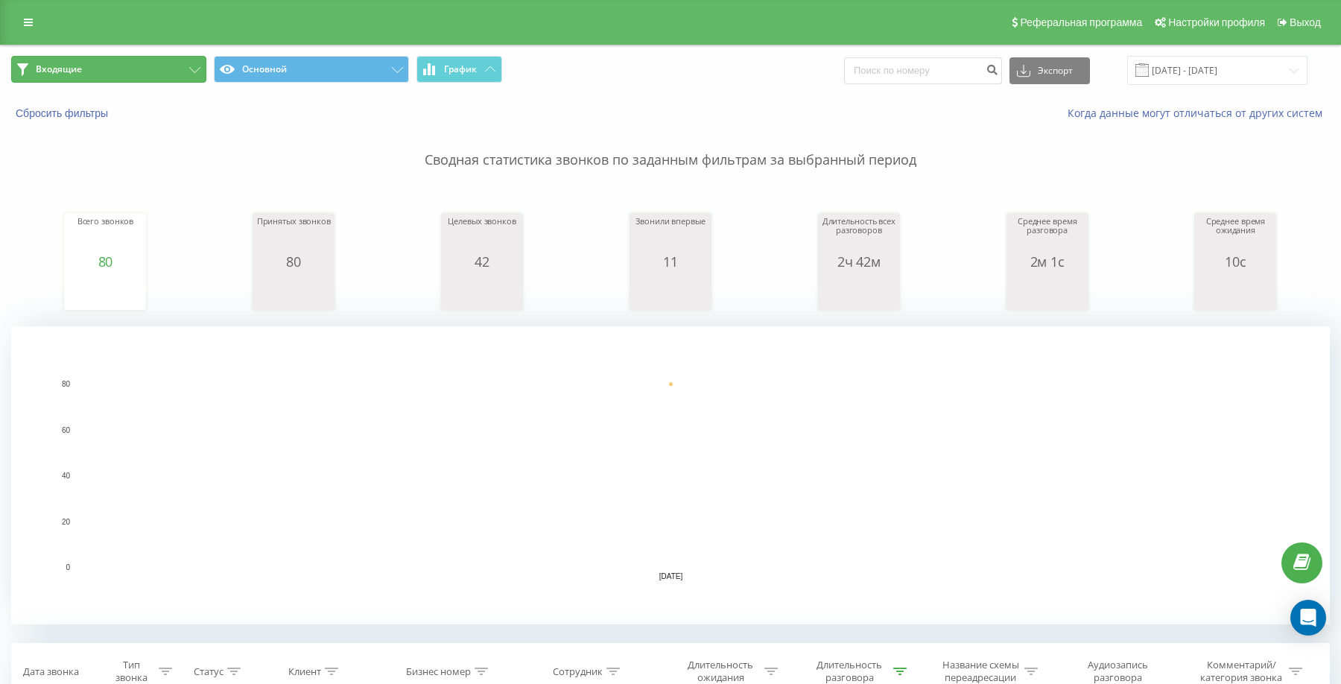
click at [122, 67] on button "Входящие" at bounding box center [108, 69] width 195 height 27
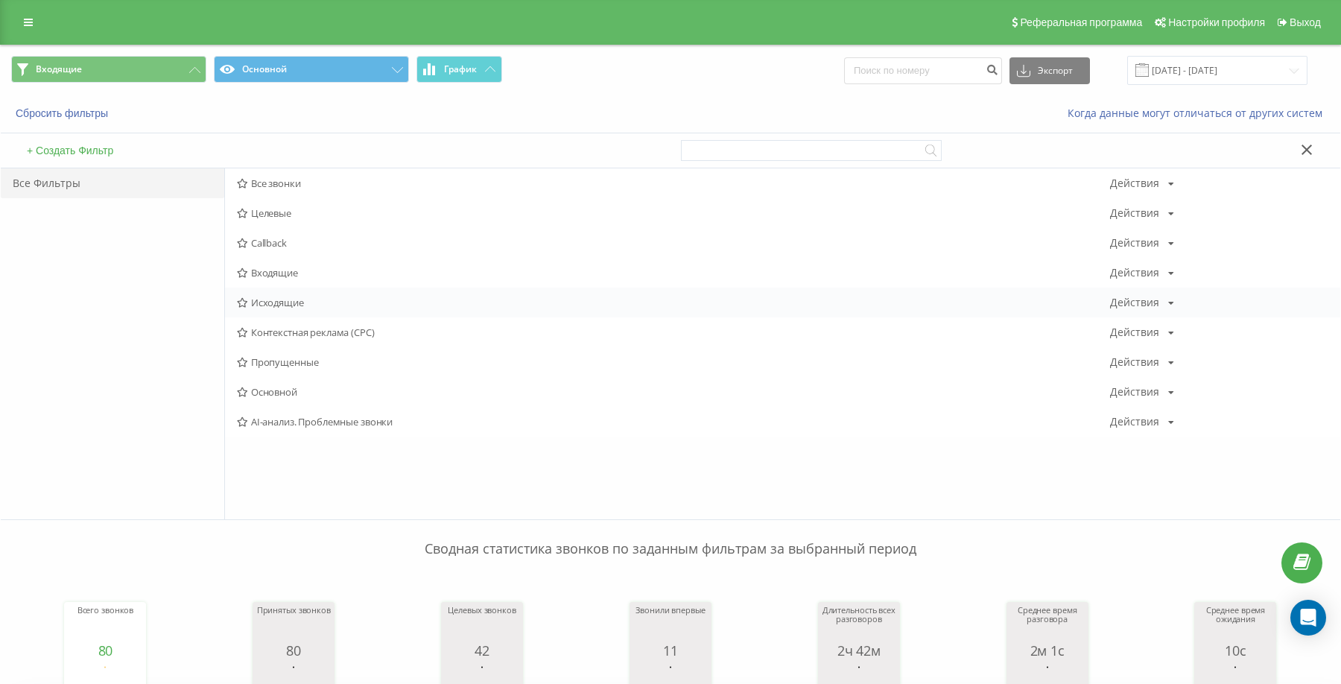
click at [286, 303] on span "Исходящие" at bounding box center [673, 302] width 873 height 10
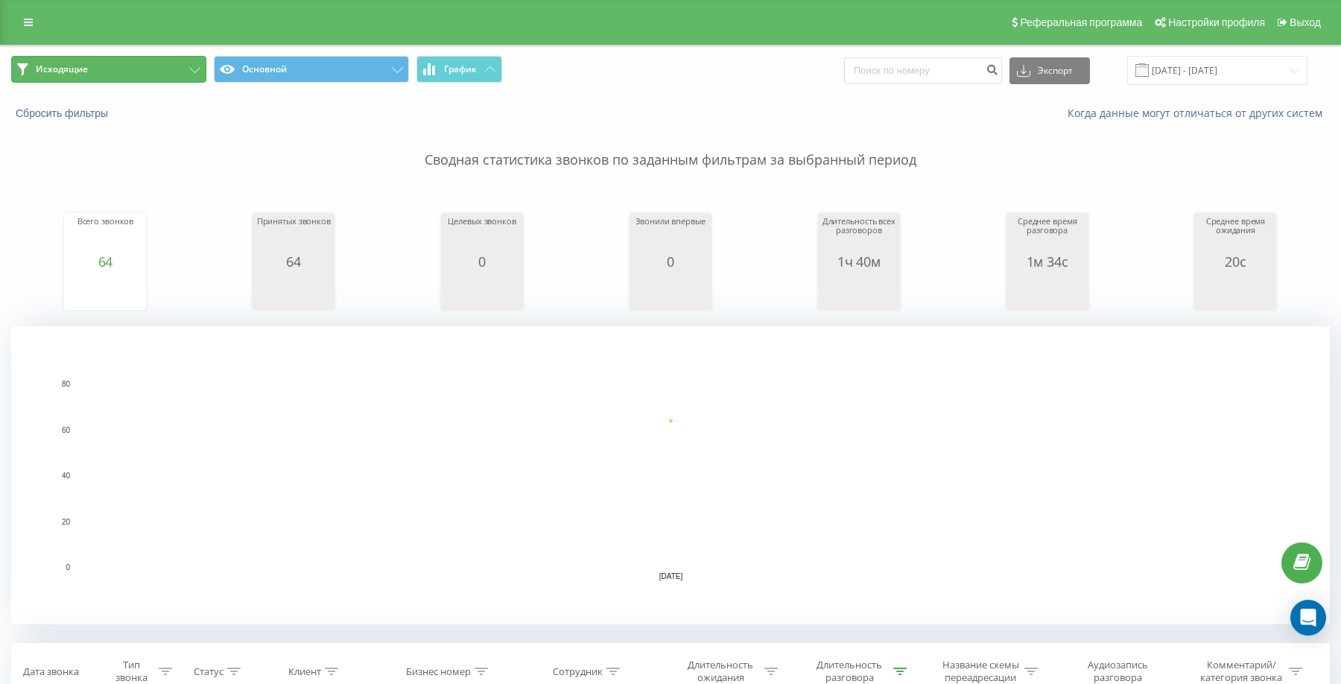
click at [125, 78] on button "Исходящие" at bounding box center [108, 69] width 195 height 27
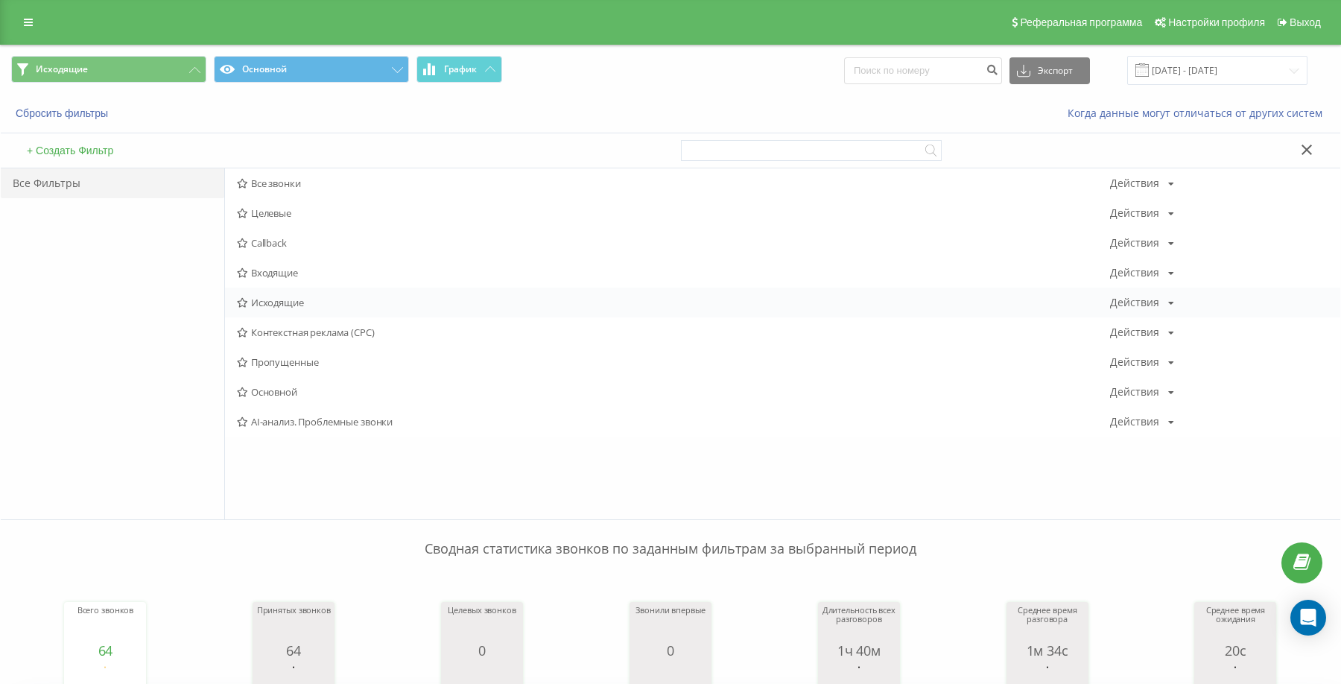
click at [265, 290] on div "Исходящие Действия Редактировать Копировать Удалить По умолчанию Поделиться" at bounding box center [782, 303] width 1115 height 30
click at [273, 302] on span "Исходящие" at bounding box center [673, 302] width 873 height 10
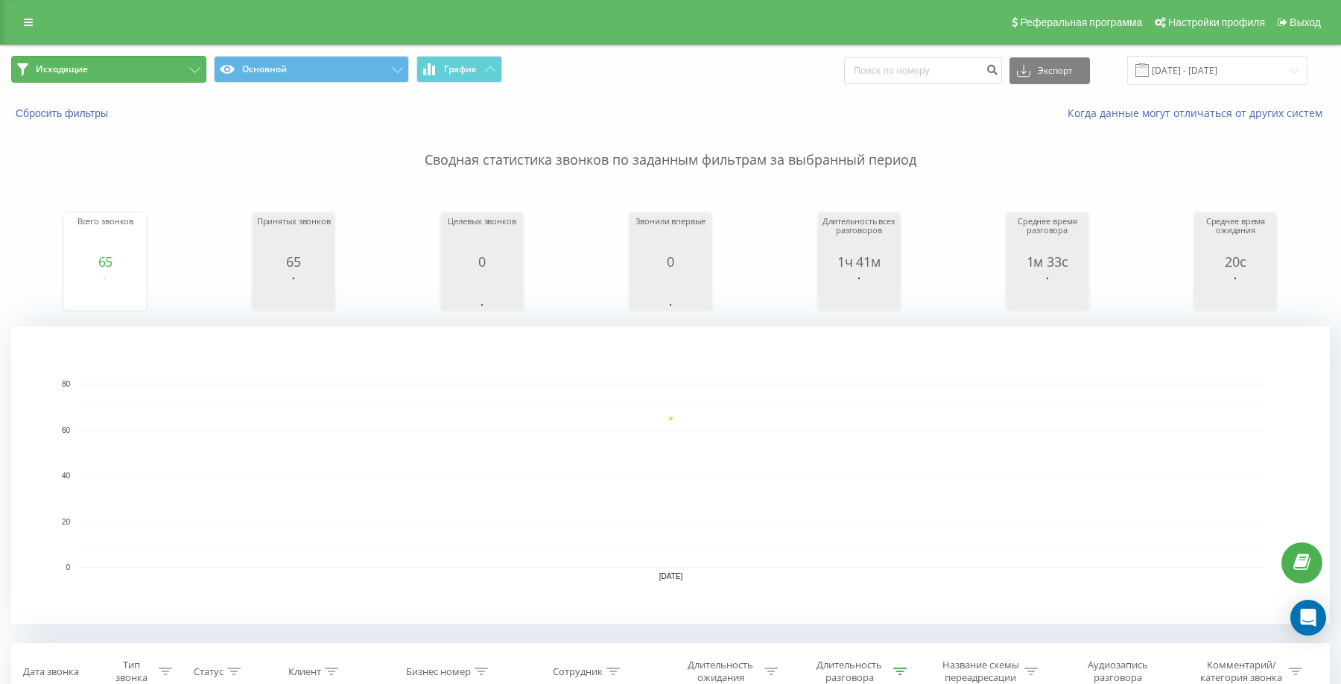
click at [134, 69] on button "Исходящие" at bounding box center [108, 69] width 195 height 27
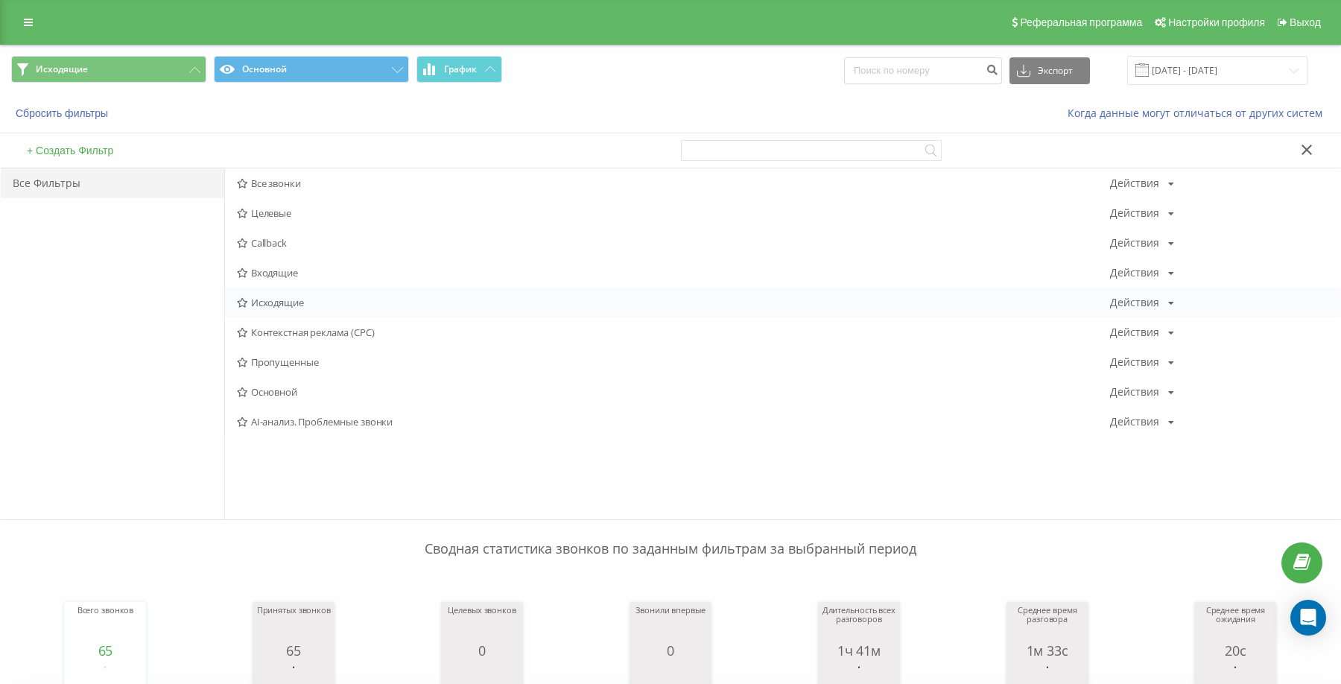
click at [297, 302] on span "Исходящие" at bounding box center [673, 302] width 873 height 10
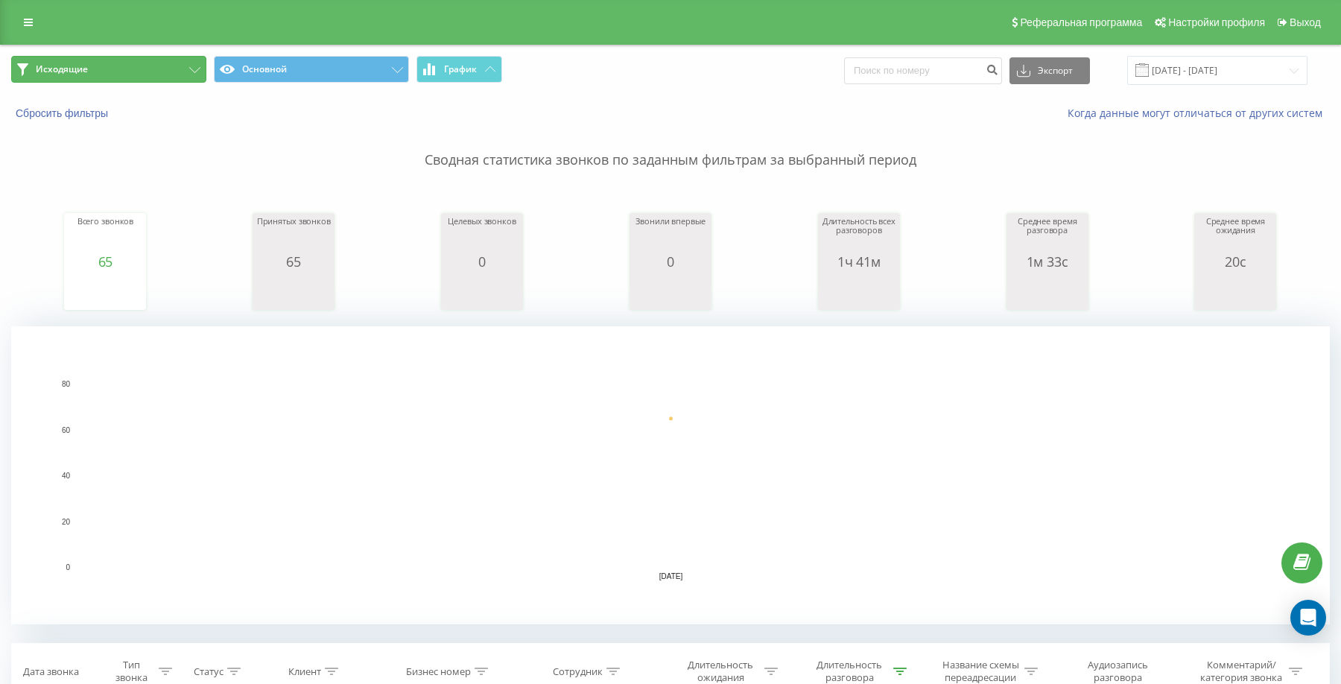
click at [186, 61] on button "Исходящие" at bounding box center [108, 69] width 195 height 27
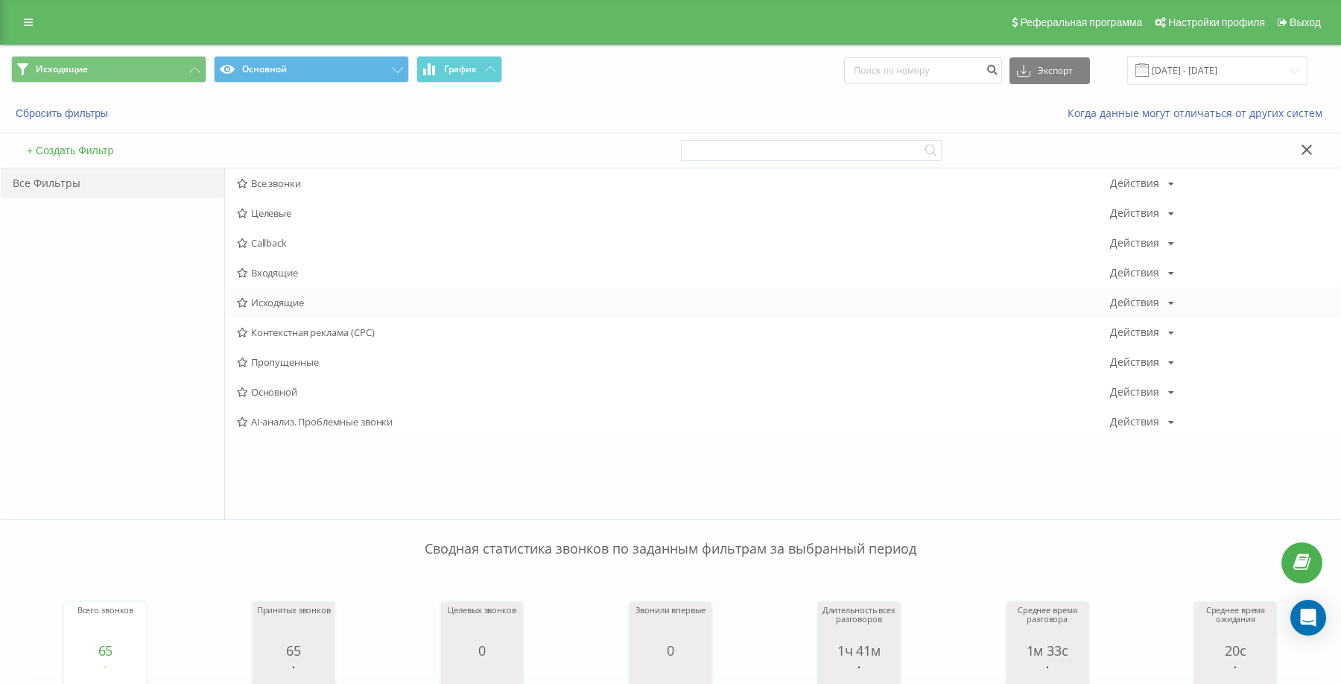
click at [271, 300] on span "Исходящие" at bounding box center [673, 302] width 873 height 10
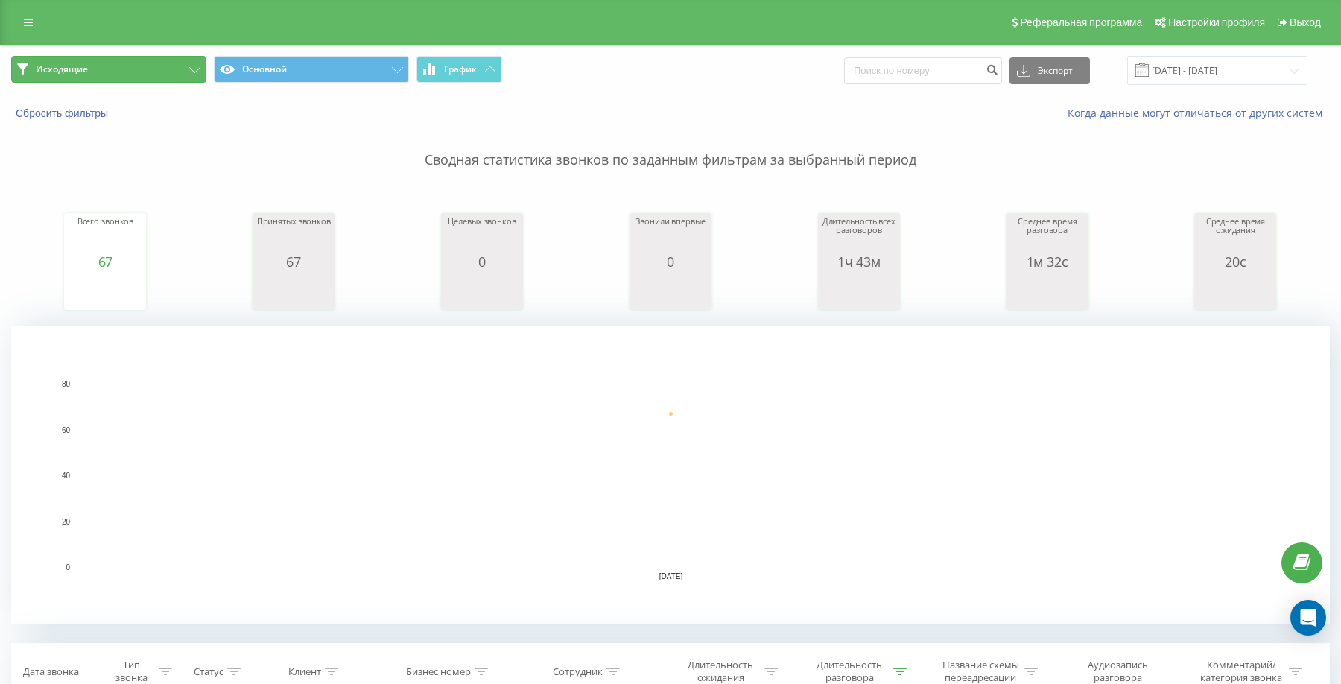
click at [153, 68] on button "Исходящие" at bounding box center [108, 69] width 195 height 27
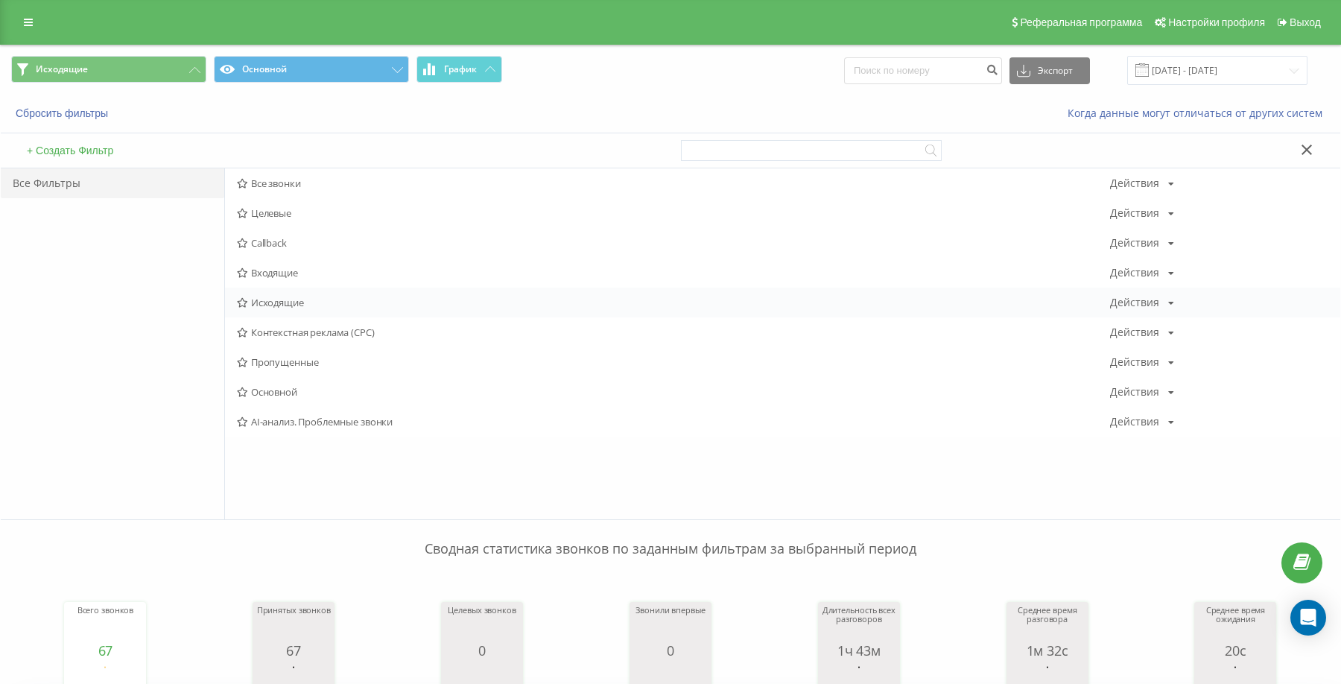
click at [286, 301] on span "Исходящие" at bounding box center [673, 302] width 873 height 10
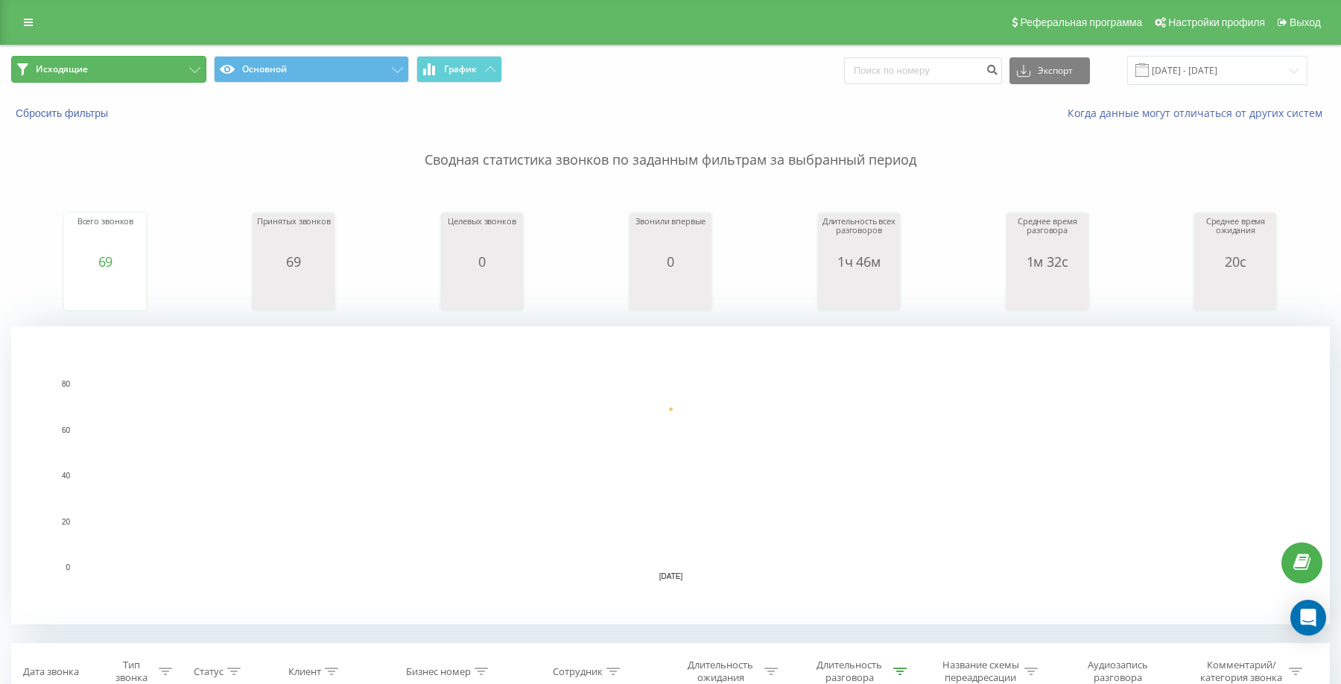
click at [144, 63] on button "Исходящие" at bounding box center [108, 69] width 195 height 27
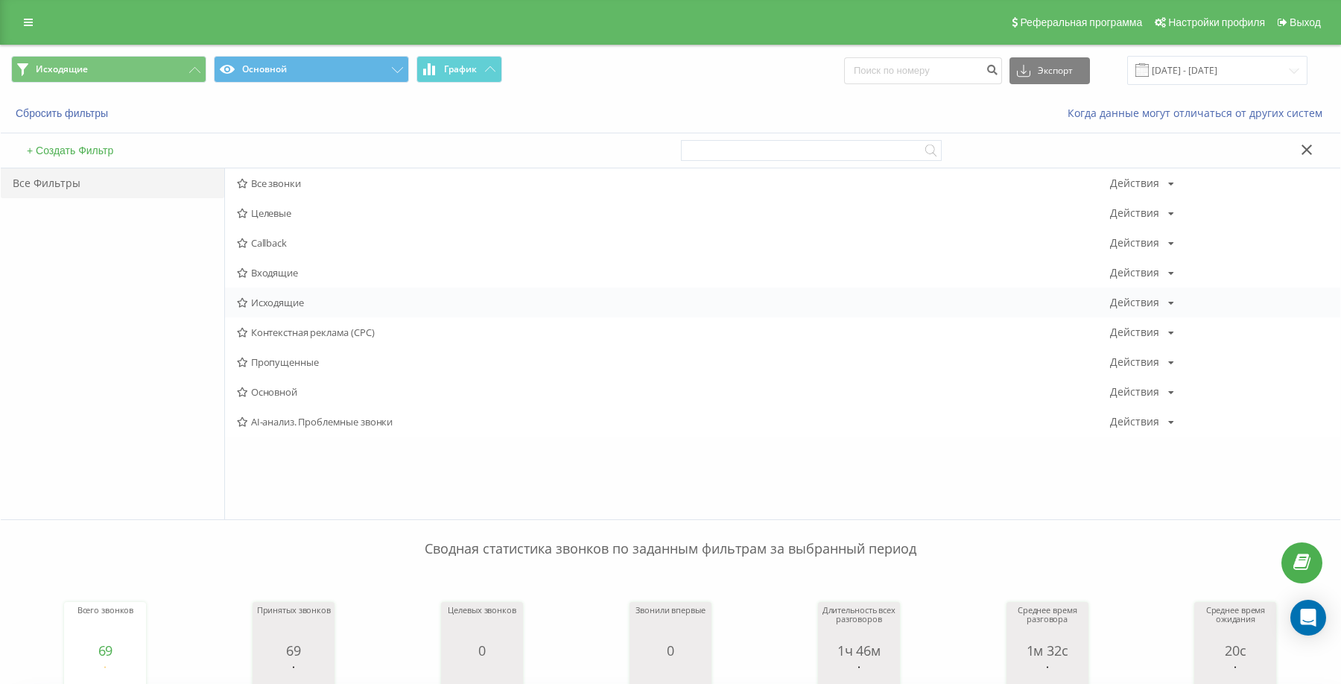
click at [271, 300] on span "Исходящие" at bounding box center [673, 302] width 873 height 10
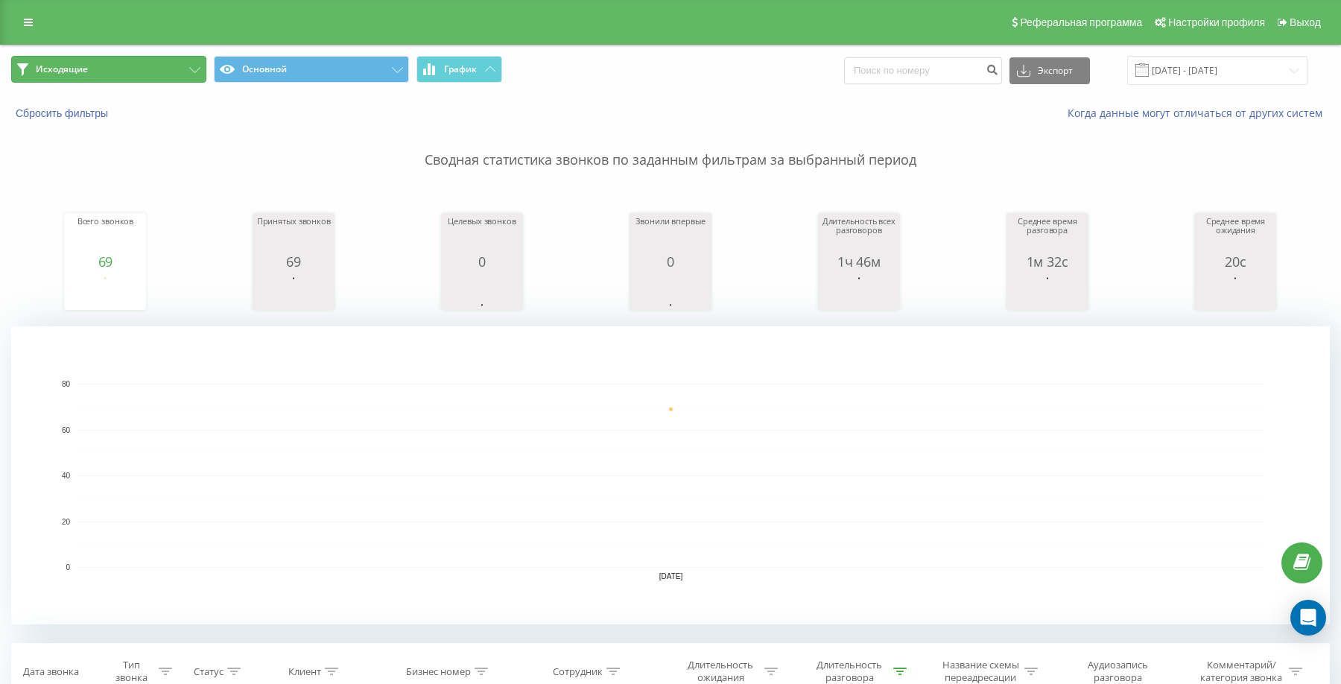
click at [137, 66] on button "Исходящие" at bounding box center [108, 69] width 195 height 27
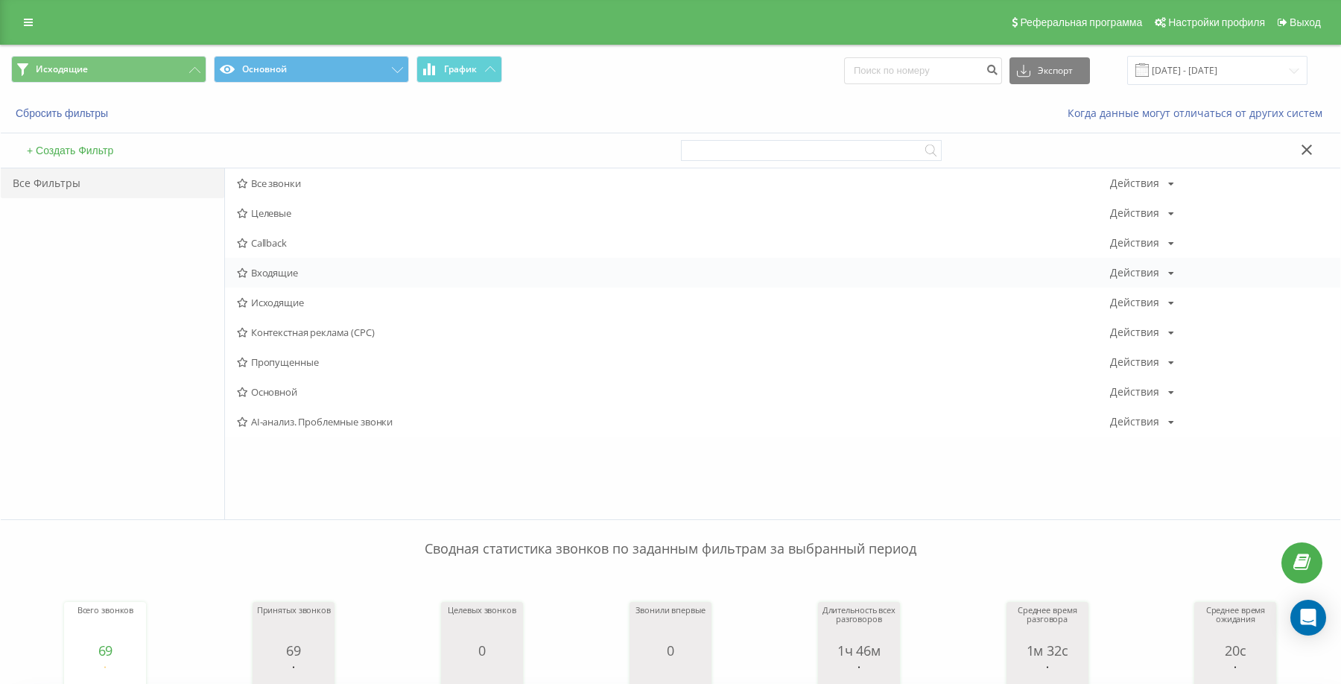
click at [264, 268] on span "Входящие" at bounding box center [673, 272] width 873 height 10
